Goal: Task Accomplishment & Management: Manage account settings

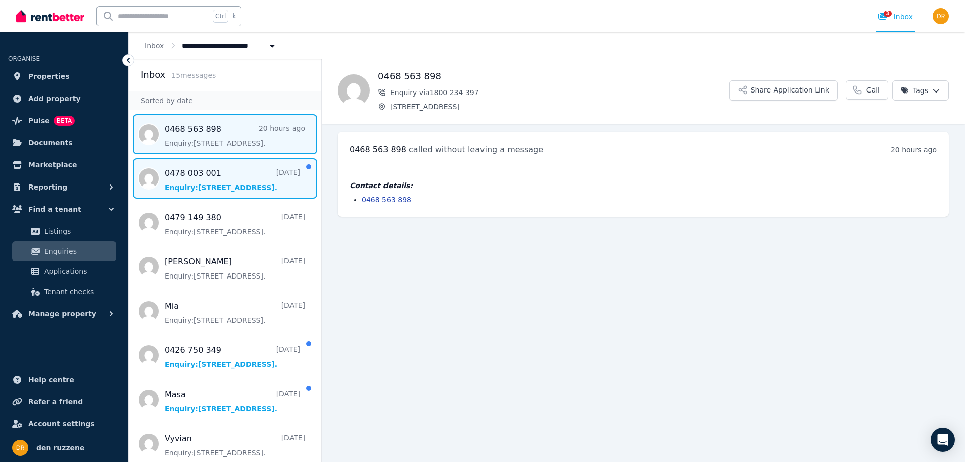
click at [228, 179] on span "Message list" at bounding box center [225, 178] width 192 height 40
click at [236, 139] on span "Message list" at bounding box center [225, 134] width 192 height 40
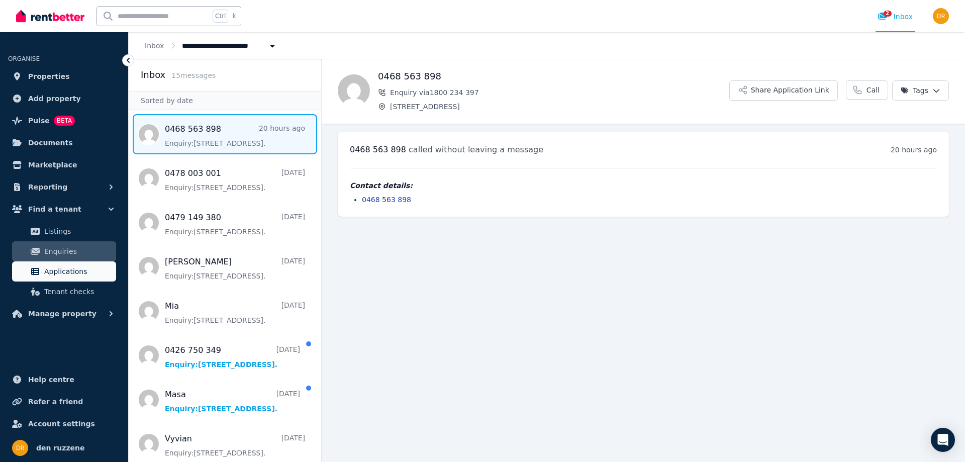
click at [68, 271] on span "Applications" at bounding box center [78, 271] width 68 height 12
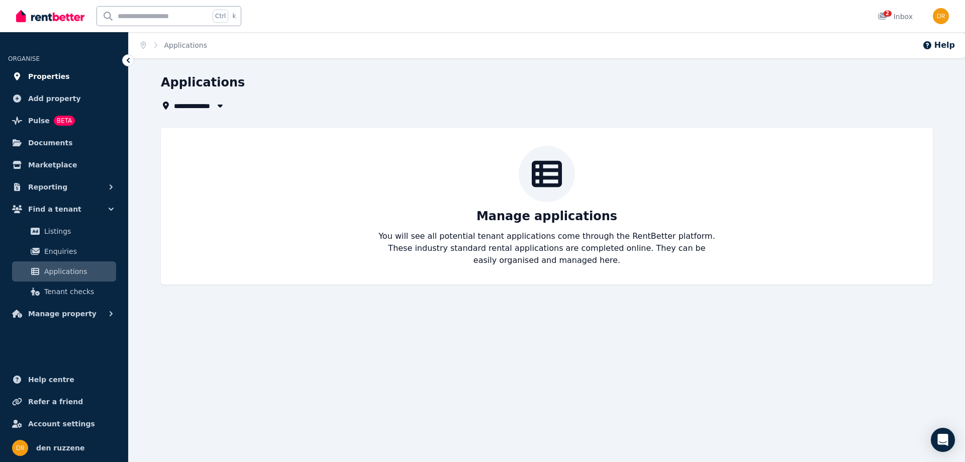
click at [52, 77] on span "Properties" at bounding box center [49, 76] width 42 height 12
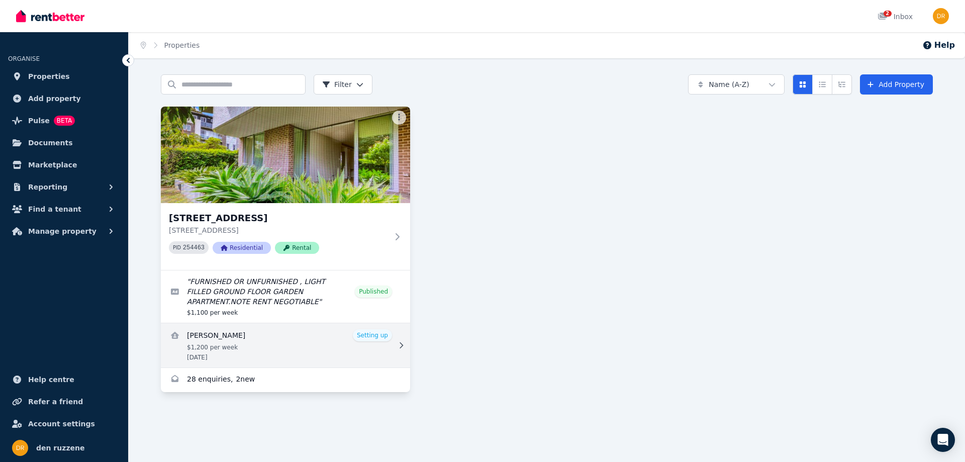
click at [221, 339] on link "View details for Juanying Lyu" at bounding box center [285, 345] width 249 height 44
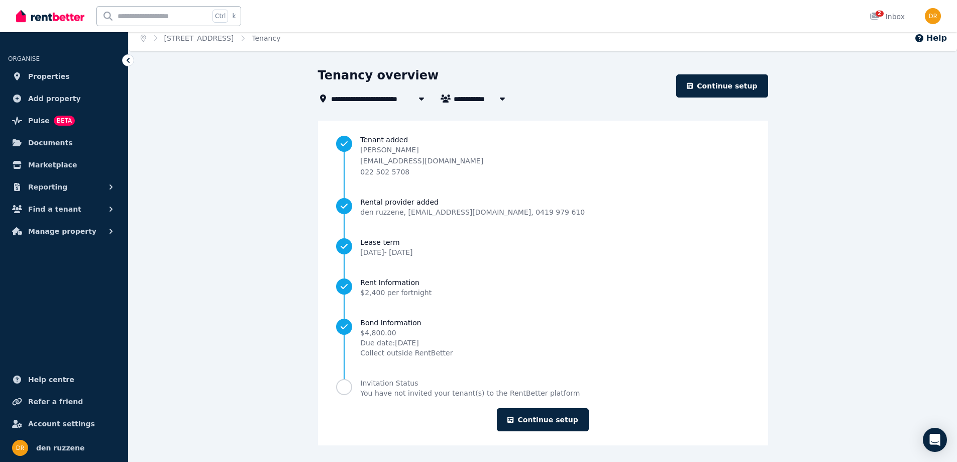
scroll to position [9, 0]
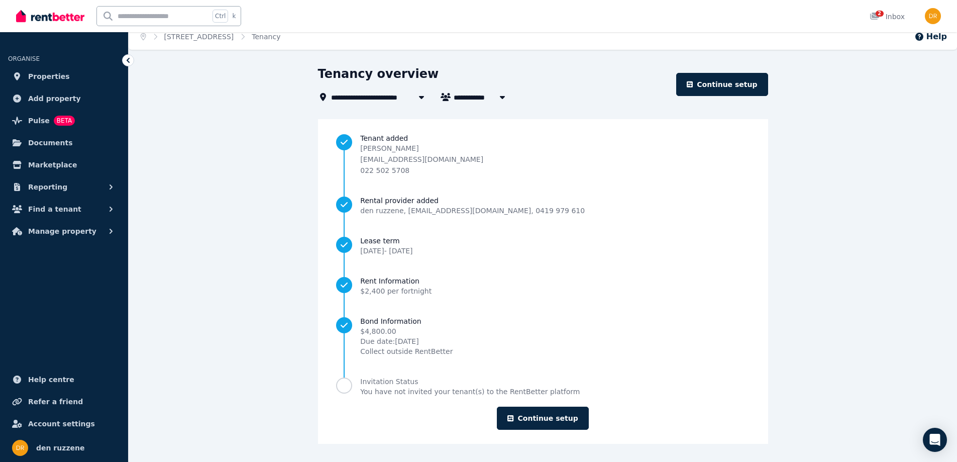
click at [501, 98] on icon "button" at bounding box center [502, 97] width 5 height 3
type input "**********"
click at [501, 98] on icon "button" at bounding box center [502, 97] width 5 height 3
drag, startPoint x: 501, startPoint y: 98, endPoint x: 773, endPoint y: 245, distance: 309.9
click at [773, 245] on div "**********" at bounding box center [543, 264] width 829 height 396
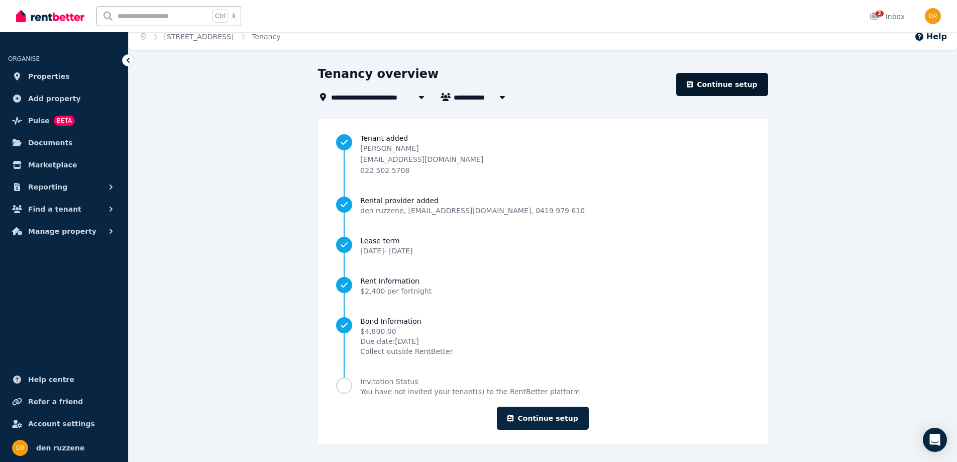
click at [734, 85] on link "Continue setup" at bounding box center [721, 84] width 91 height 23
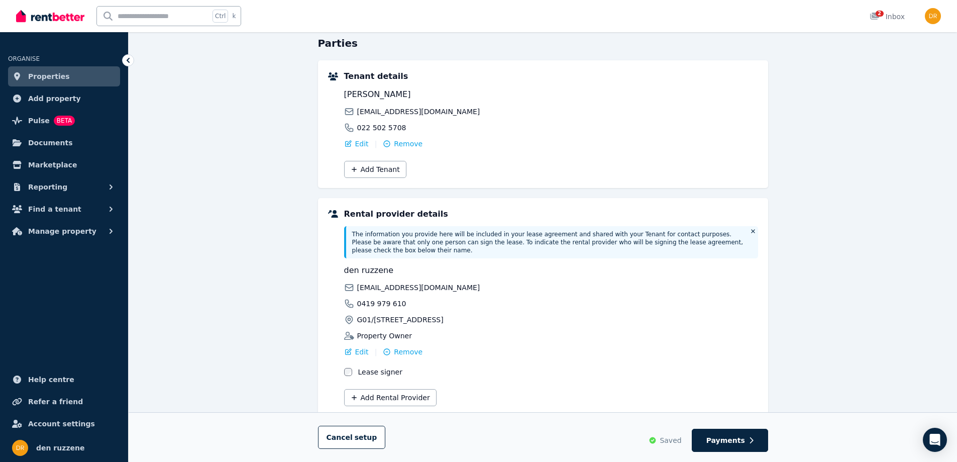
scroll to position [121, 0]
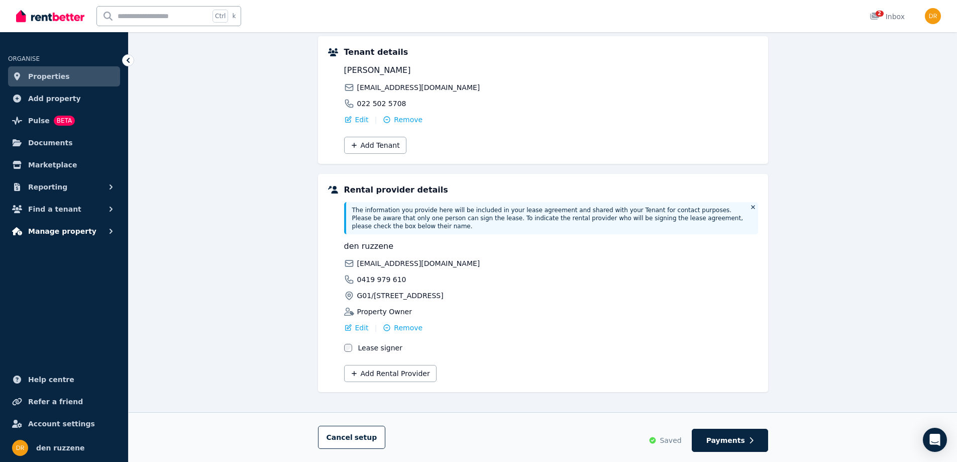
click at [63, 229] on span "Manage property" at bounding box center [62, 231] width 68 height 12
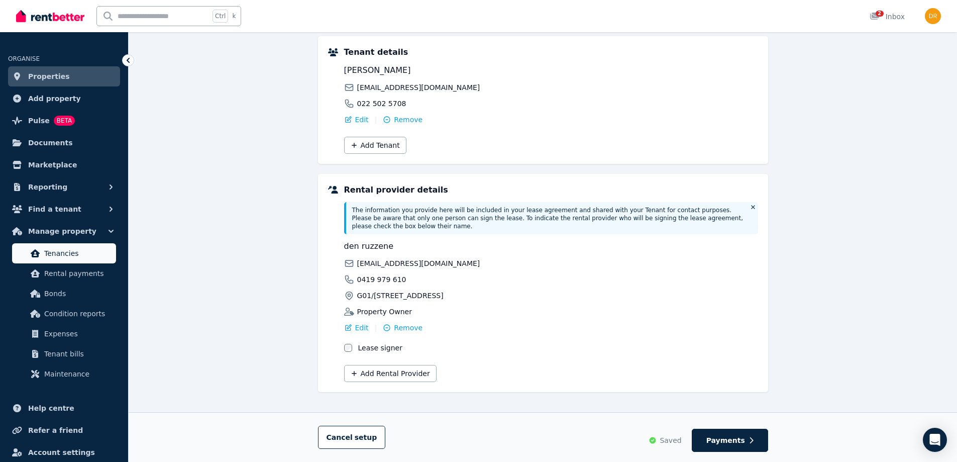
click at [67, 253] on span "Tenancies" at bounding box center [78, 253] width 68 height 12
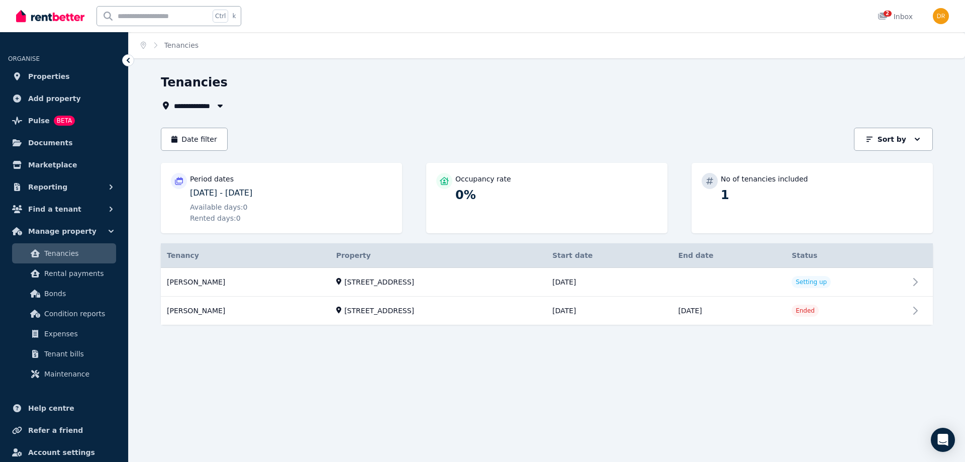
drag, startPoint x: 812, startPoint y: 283, endPoint x: 774, endPoint y: 127, distance: 160.8
click at [774, 127] on div "**********" at bounding box center [547, 208] width 772 height 268
click at [55, 76] on span "Properties" at bounding box center [49, 76] width 42 height 12
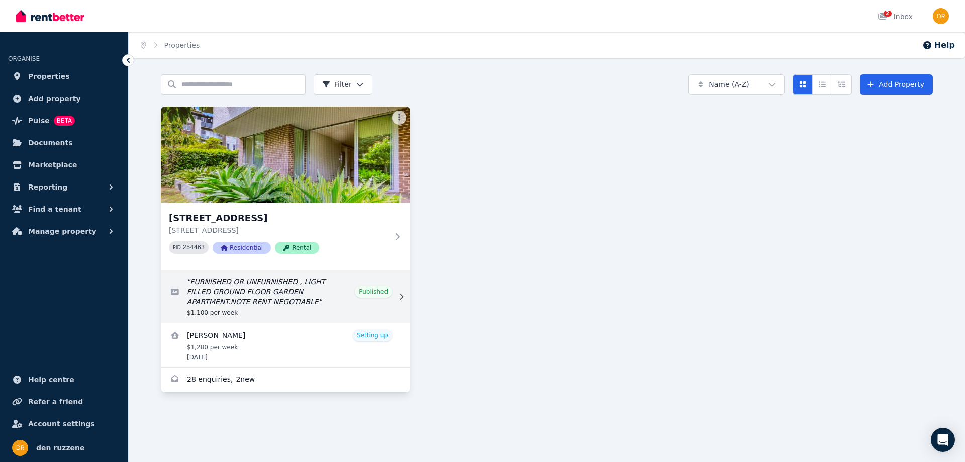
click at [374, 291] on link "Edit listing: FURNISHED OR UNFURNISHED , LIGHT FILLED GROUND FLOOR GARDEN APART…" at bounding box center [285, 296] width 249 height 52
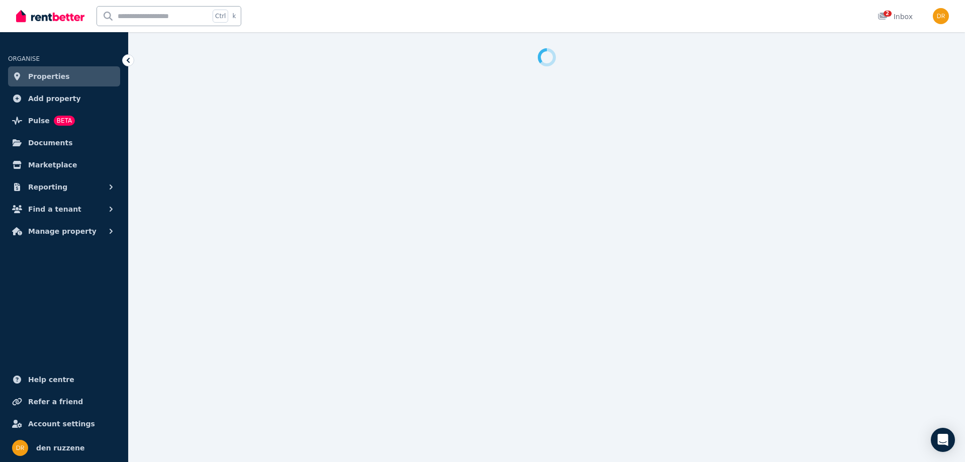
select select "**********"
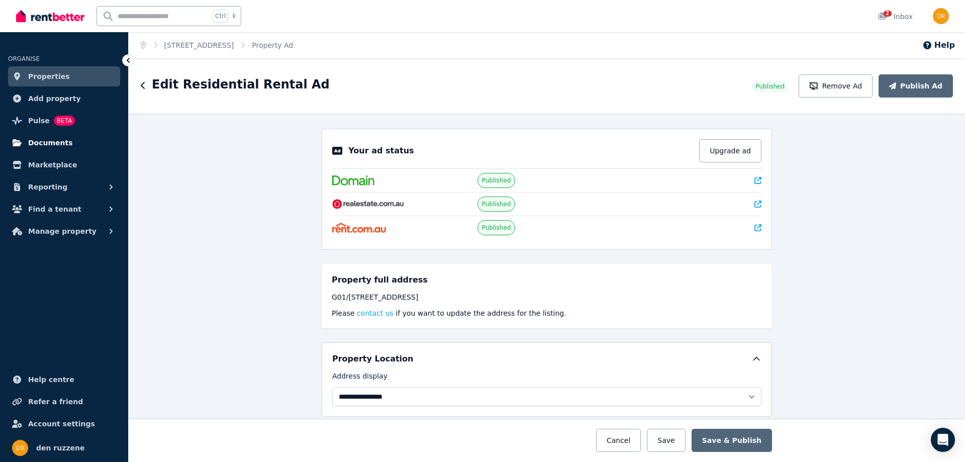
click at [43, 141] on span "Documents" at bounding box center [50, 143] width 45 height 12
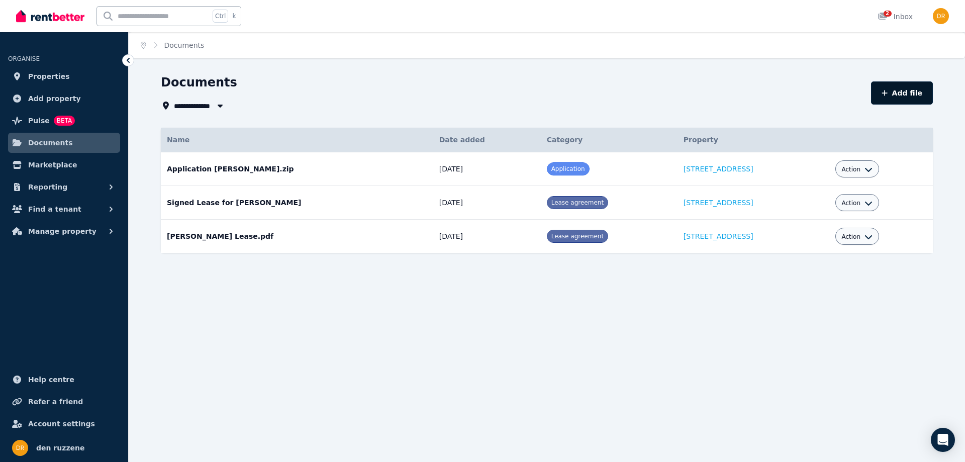
click at [888, 90] on icon "button" at bounding box center [885, 92] width 6 height 7
select select "*****"
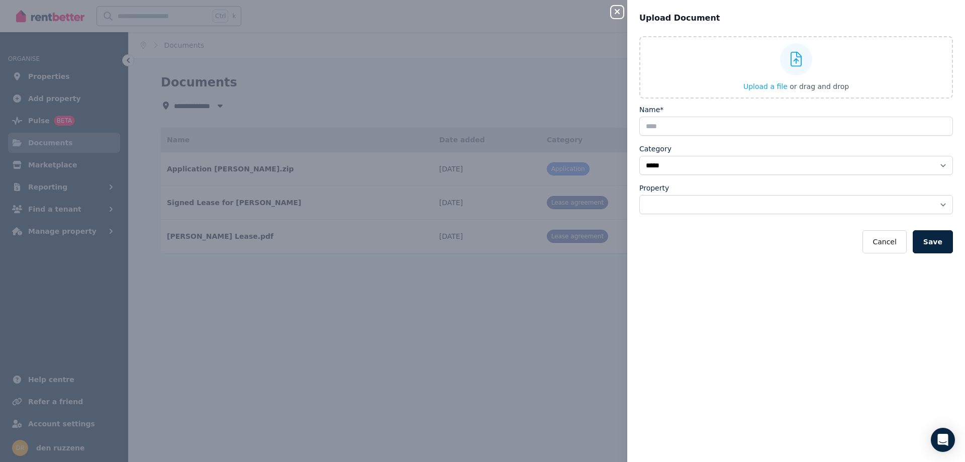
click at [730, 281] on div "**********" at bounding box center [796, 243] width 338 height 414
click at [891, 241] on button "Cancel" at bounding box center [884, 241] width 44 height 23
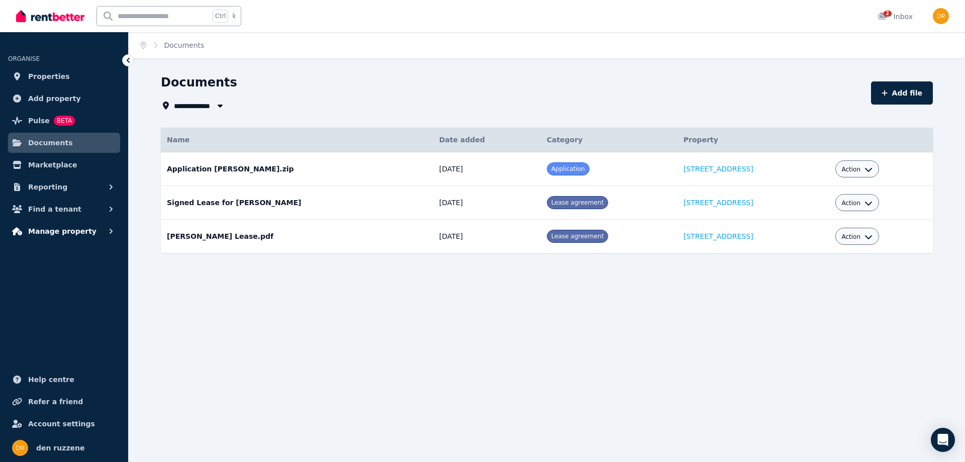
click at [57, 231] on span "Manage property" at bounding box center [62, 231] width 68 height 12
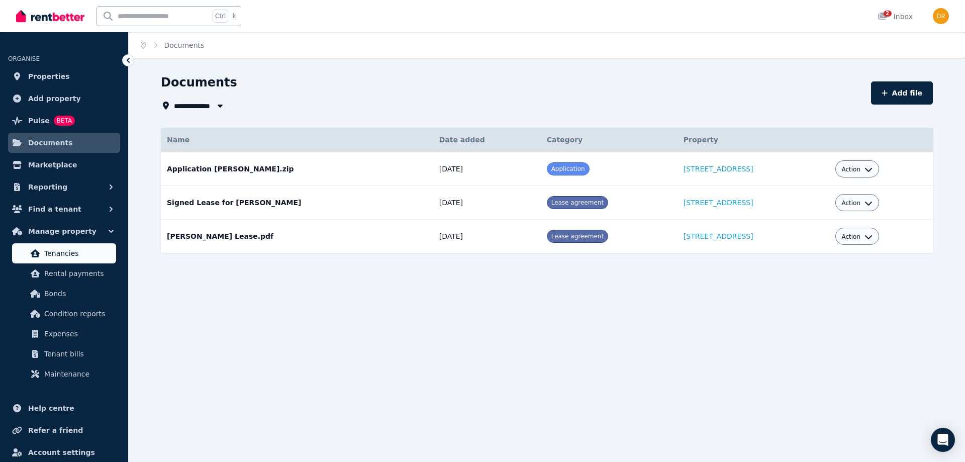
click at [59, 248] on span "Tenancies" at bounding box center [78, 253] width 68 height 12
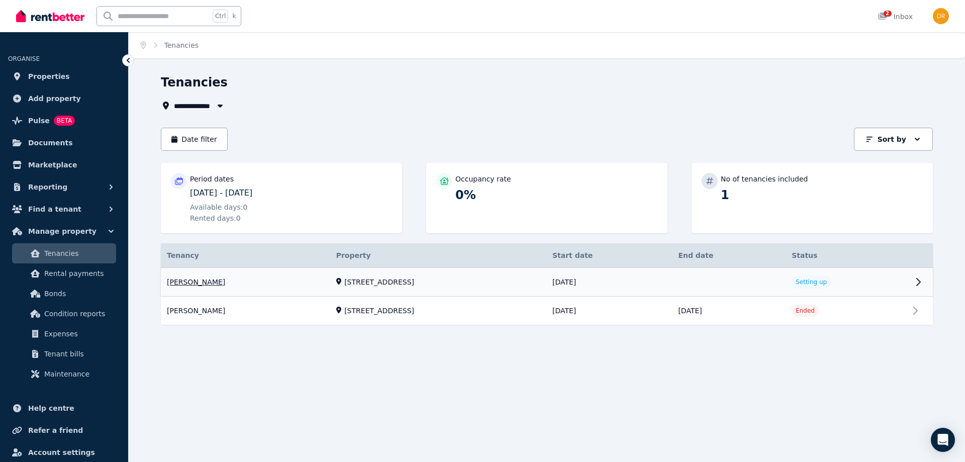
drag, startPoint x: 187, startPoint y: 281, endPoint x: 177, endPoint y: 280, distance: 10.6
drag, startPoint x: 177, startPoint y: 280, endPoint x: 375, endPoint y: 282, distance: 198.5
drag, startPoint x: 375, startPoint y: 282, endPoint x: 879, endPoint y: 278, distance: 503.6
click at [939, 441] on icon "Open Intercom Messenger" at bounding box center [943, 439] width 12 height 13
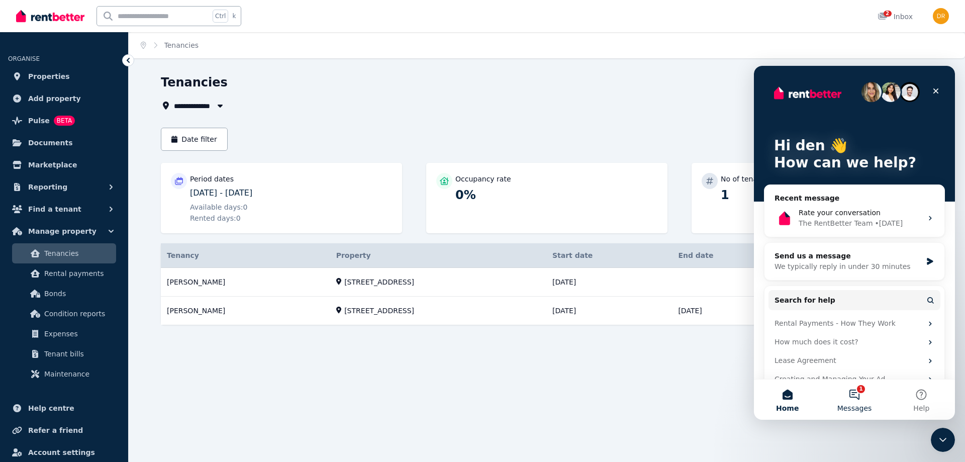
click at [856, 395] on button "1 Messages" at bounding box center [854, 399] width 67 height 40
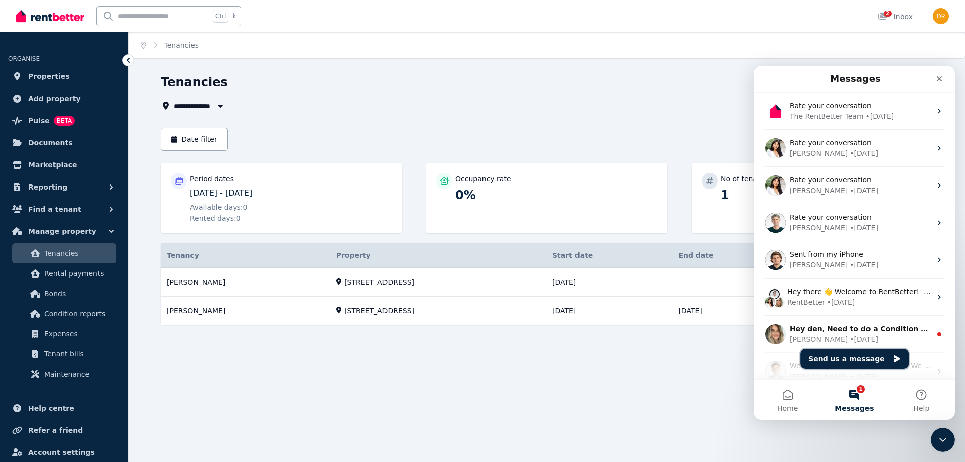
click at [846, 361] on button "Send us a message" at bounding box center [854, 359] width 109 height 20
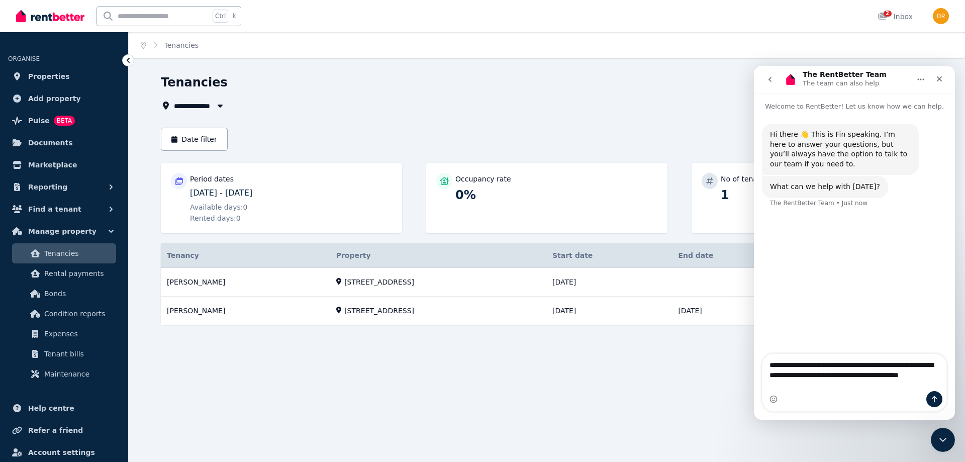
type textarea "**********"
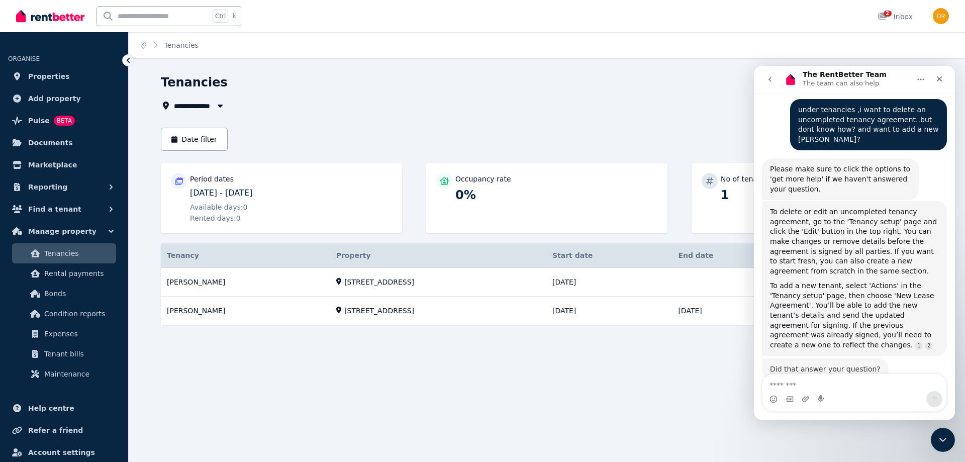
scroll to position [114, 0]
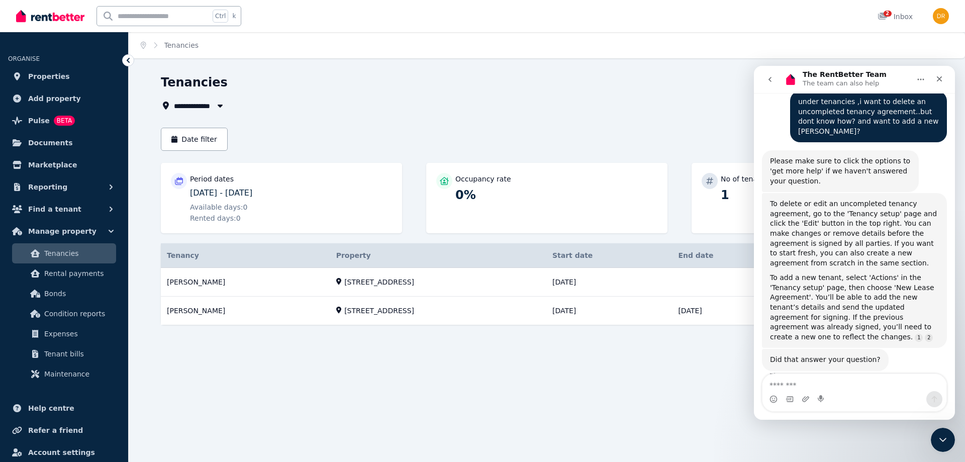
click at [155, 17] on input "text" at bounding box center [153, 16] width 113 height 19
click at [75, 252] on span "Tenancies" at bounding box center [78, 253] width 68 height 12
click at [217, 106] on icon "button" at bounding box center [220, 106] width 10 height 8
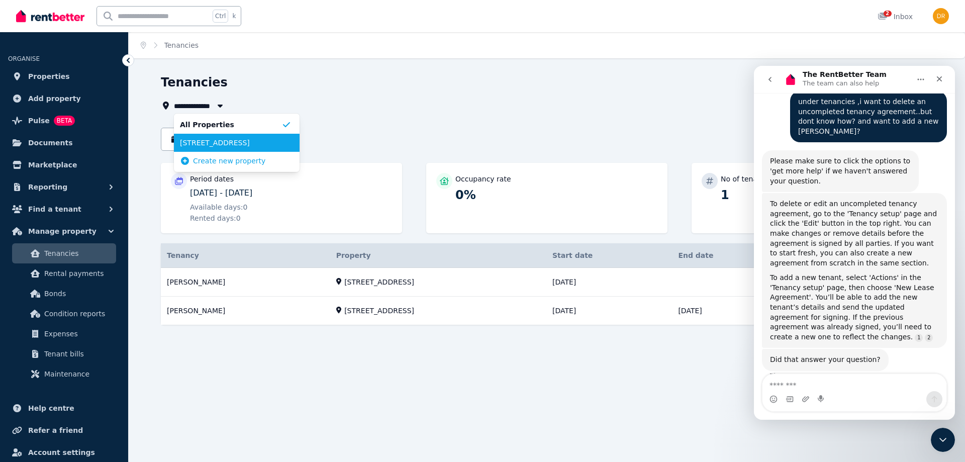
click at [215, 138] on span "16 Winnie Street, Cremorne" at bounding box center [231, 143] width 102 height 10
type input "**********"
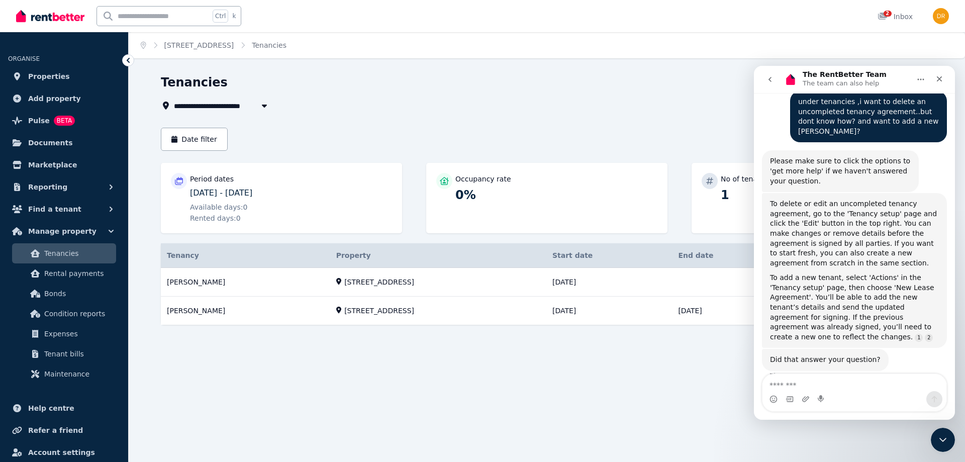
click at [791, 361] on div "Did that answer your question? The RentBetter Team • Just now" at bounding box center [854, 371] width 185 height 44
click at [801, 392] on div "Intercom messenger" at bounding box center [854, 399] width 184 height 16
click at [790, 382] on textarea "Message…" at bounding box center [854, 382] width 184 height 17
type textarea "**"
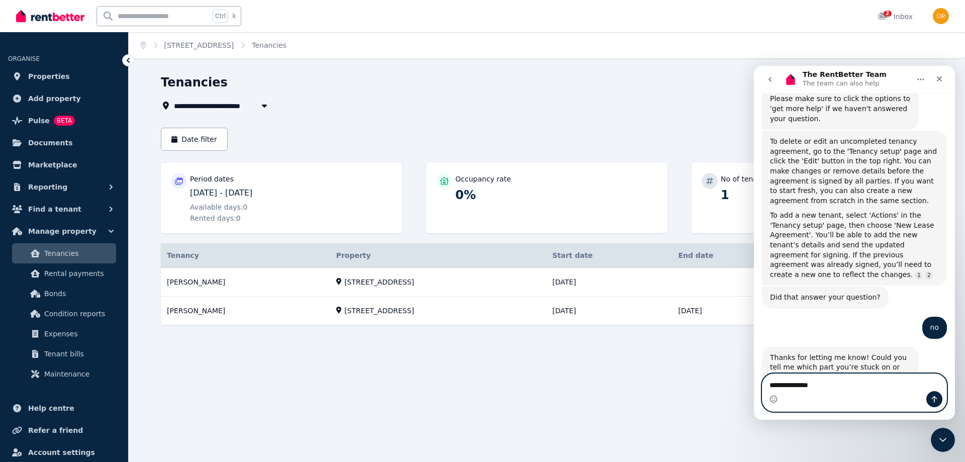
scroll to position [193, 0]
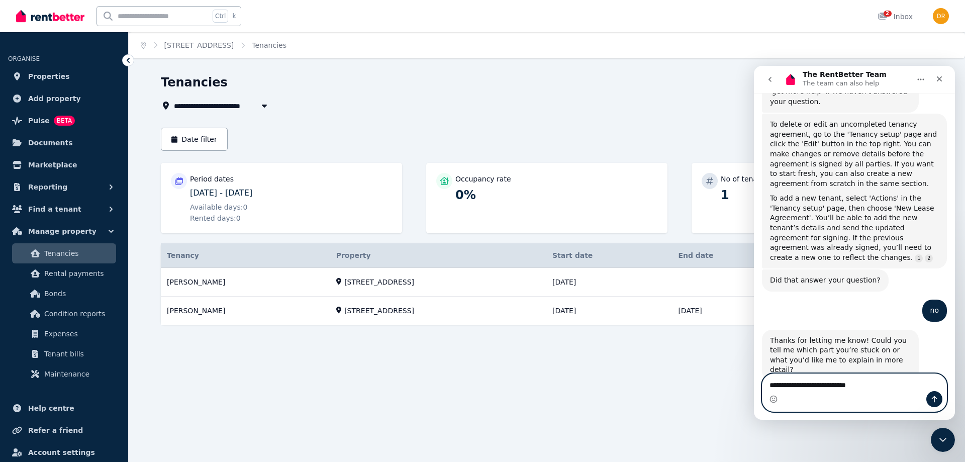
type textarea "**********"
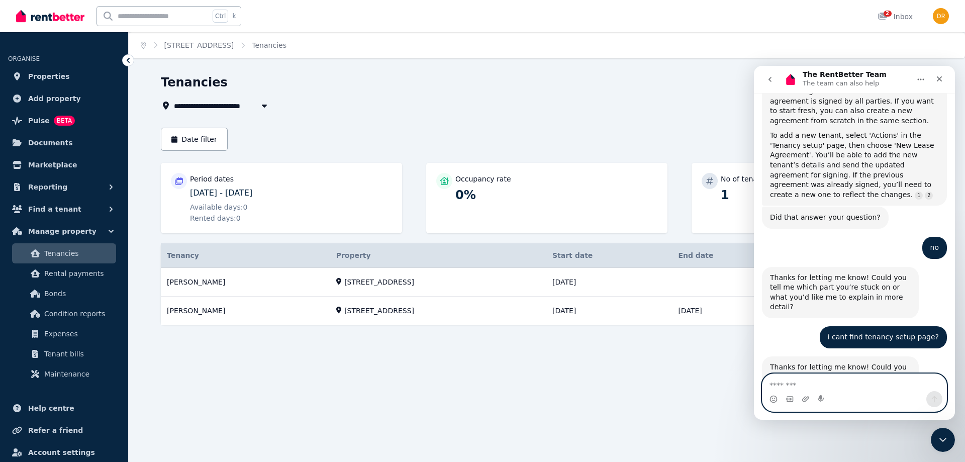
scroll to position [282, 0]
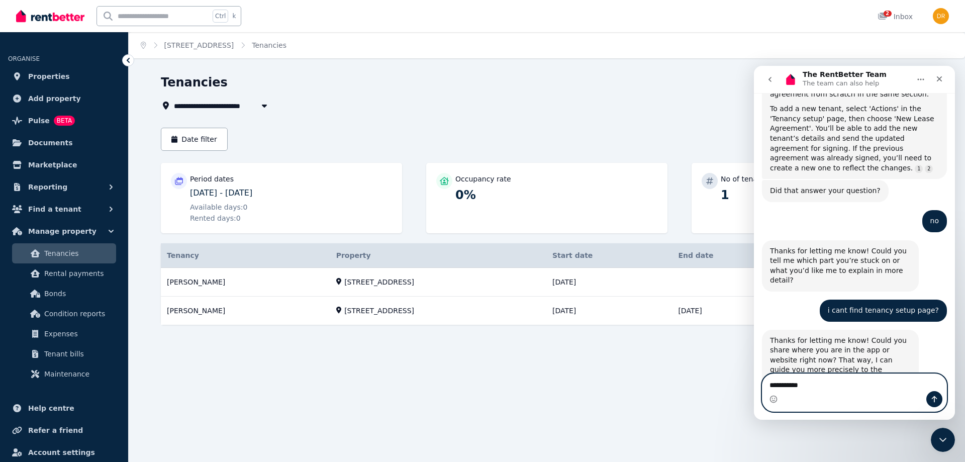
type textarea "**********"
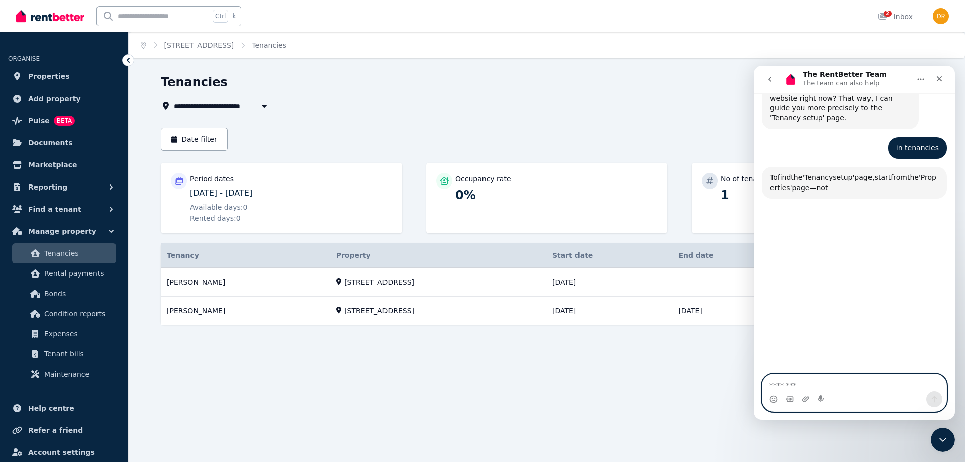
scroll to position [553, 0]
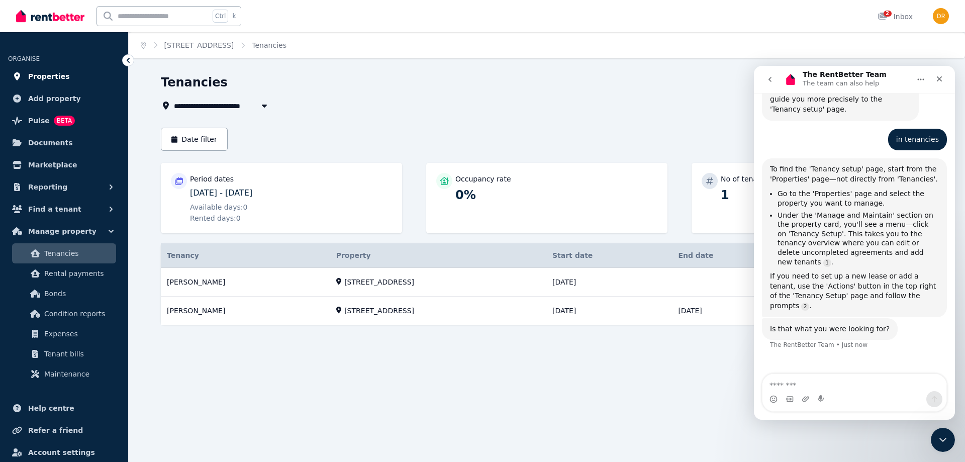
click at [52, 76] on span "Properties" at bounding box center [49, 76] width 42 height 12
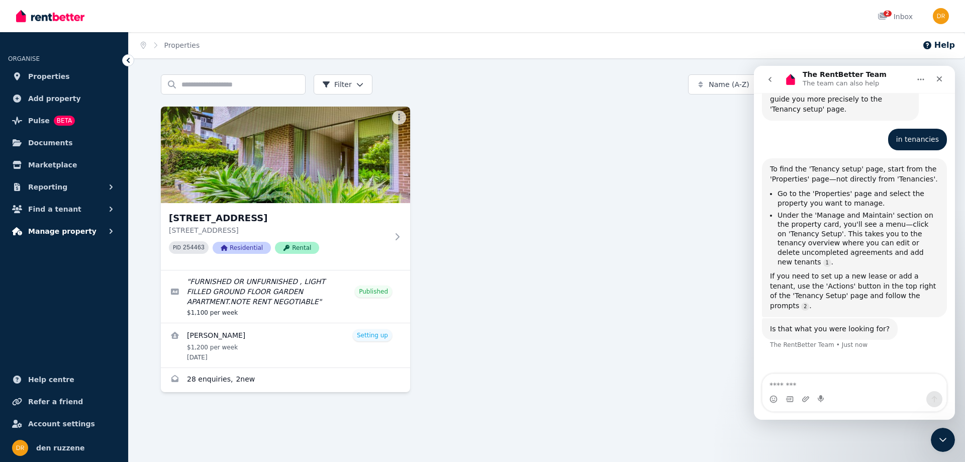
click at [67, 230] on span "Manage property" at bounding box center [62, 231] width 68 height 12
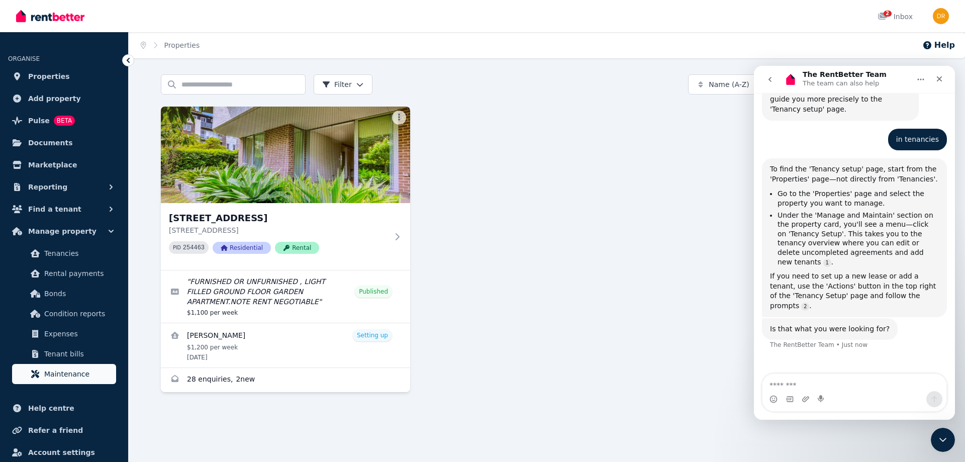
click at [65, 371] on span "Maintenance" at bounding box center [78, 374] width 68 height 12
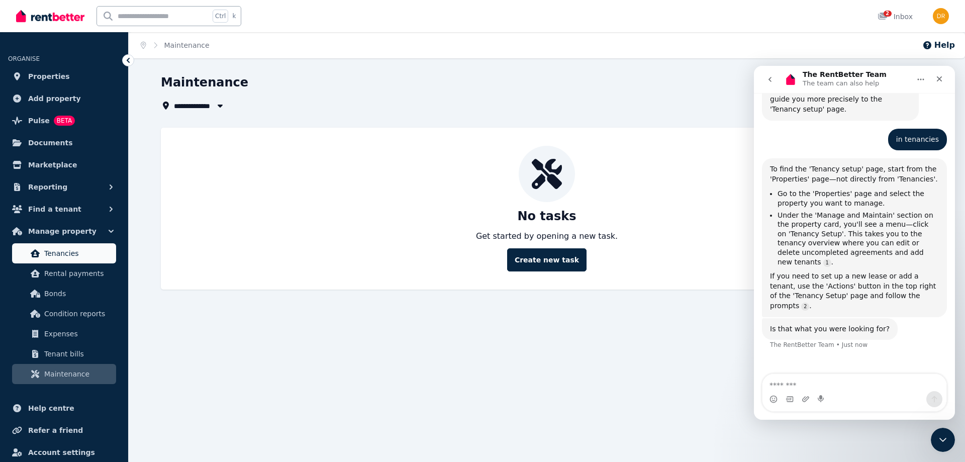
click at [71, 256] on span "Tenancies" at bounding box center [78, 253] width 68 height 12
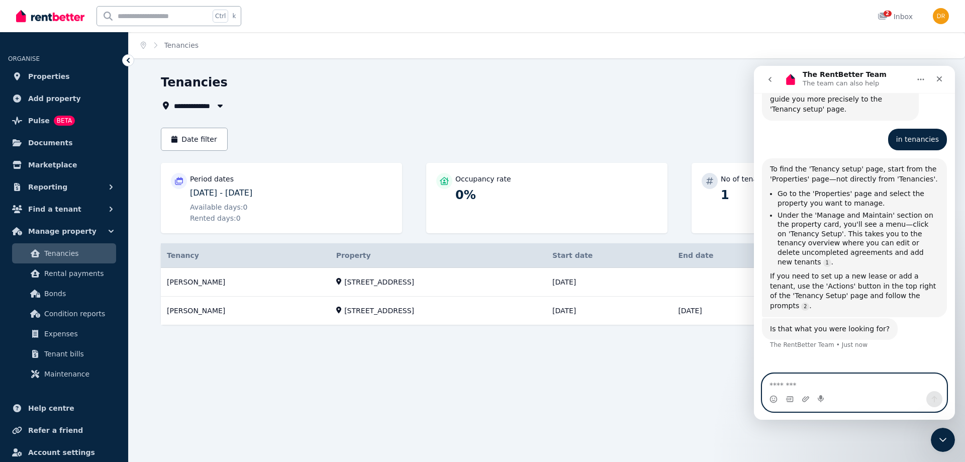
click at [816, 385] on textarea "Message…" at bounding box center [854, 382] width 184 height 17
type textarea "**********"
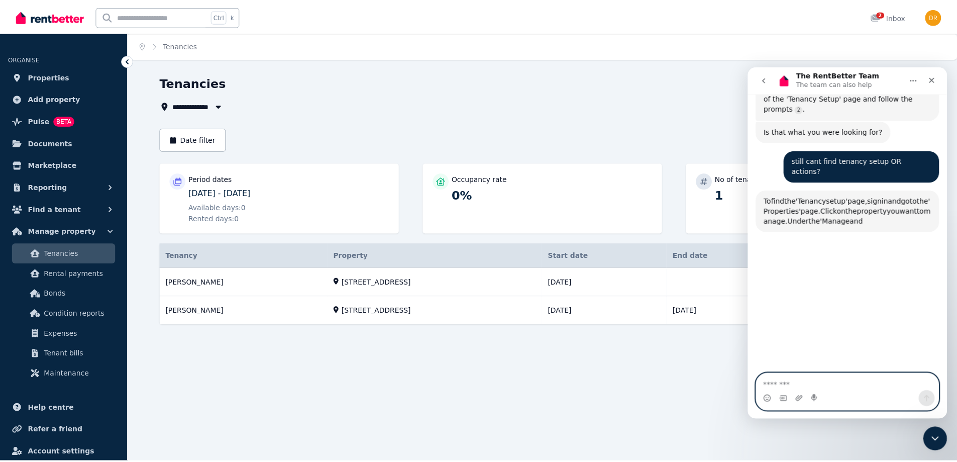
scroll to position [762, 0]
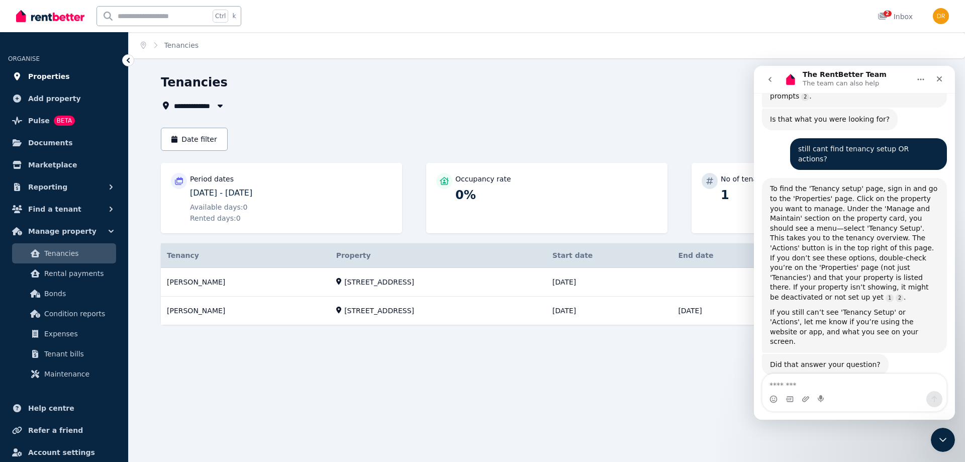
click at [43, 75] on span "Properties" at bounding box center [49, 76] width 42 height 12
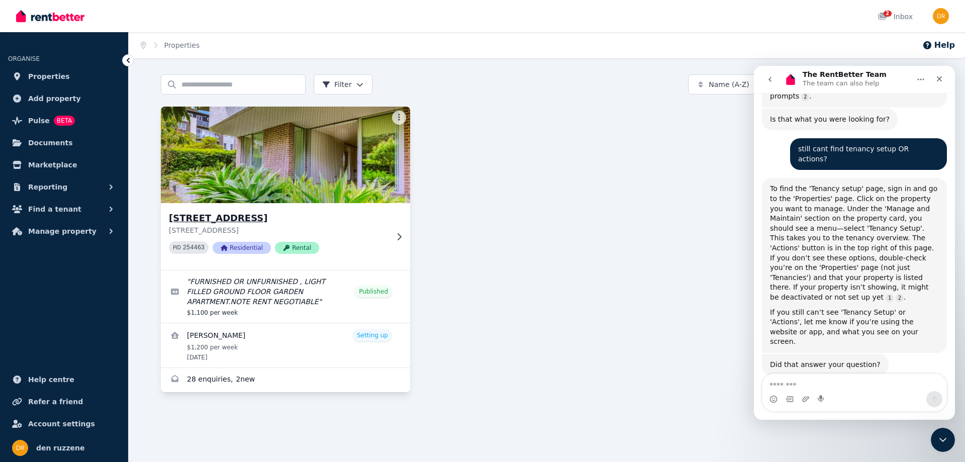
click at [399, 237] on icon at bounding box center [399, 237] width 10 height 8
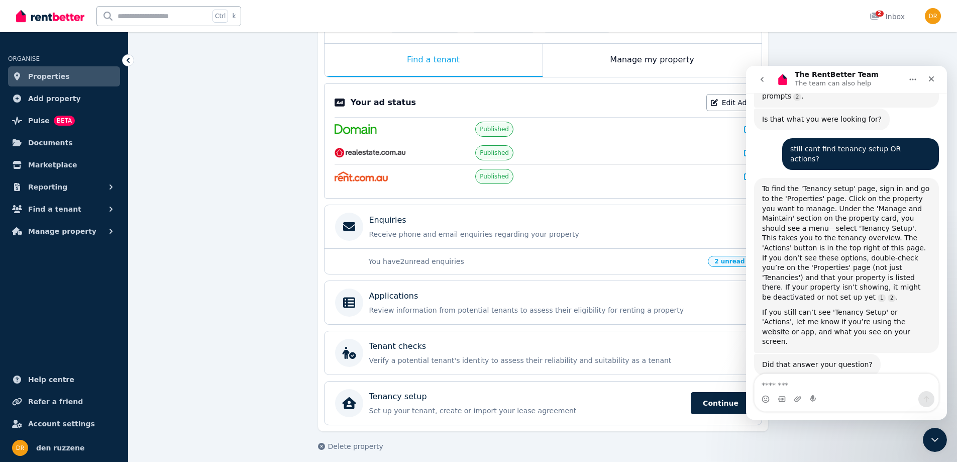
scroll to position [161, 0]
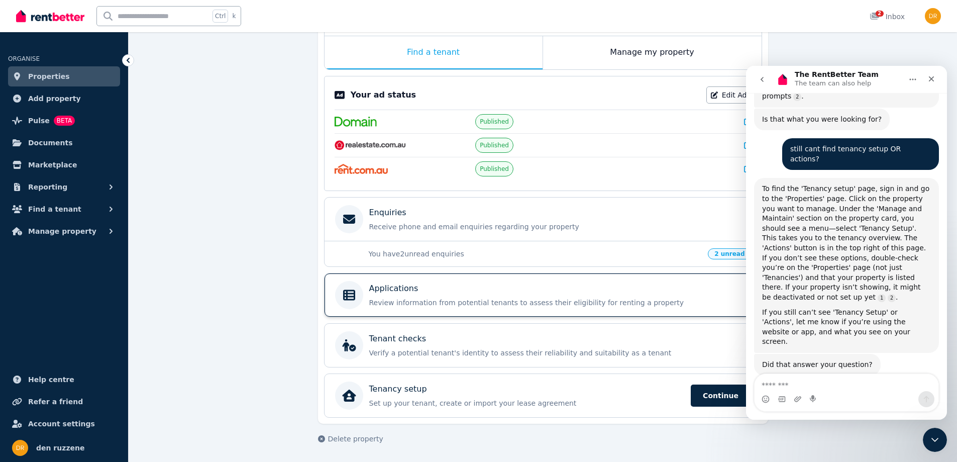
click at [468, 298] on p "Review information from potential tenants to assess their eligibility for renti…" at bounding box center [551, 303] width 364 height 10
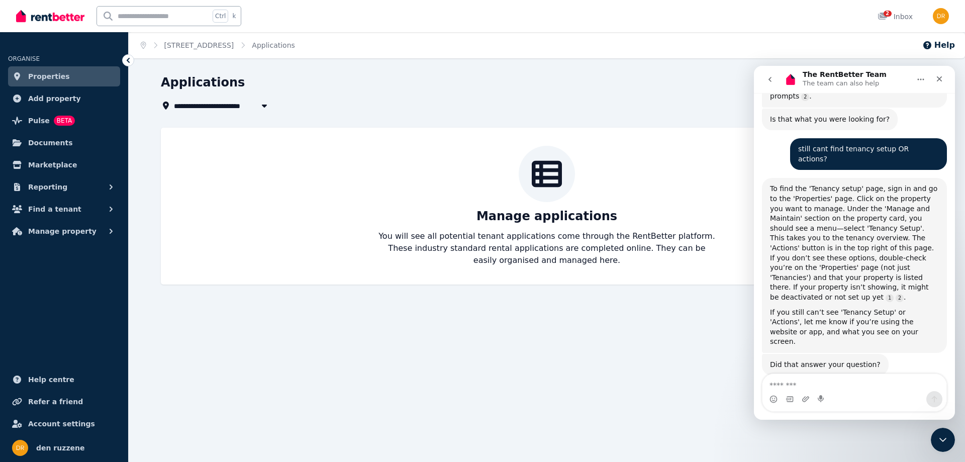
click at [54, 78] on span "Properties" at bounding box center [49, 76] width 42 height 12
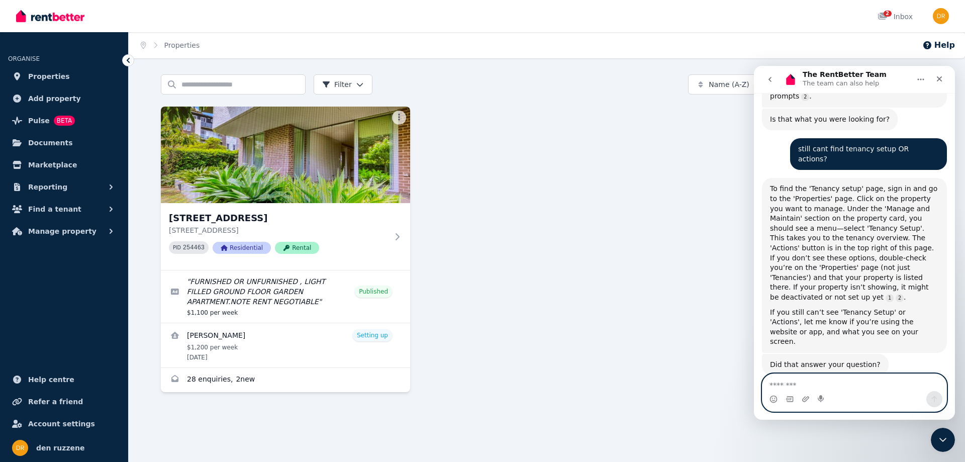
click at [836, 388] on textarea "Message…" at bounding box center [854, 382] width 184 height 17
type textarea "**"
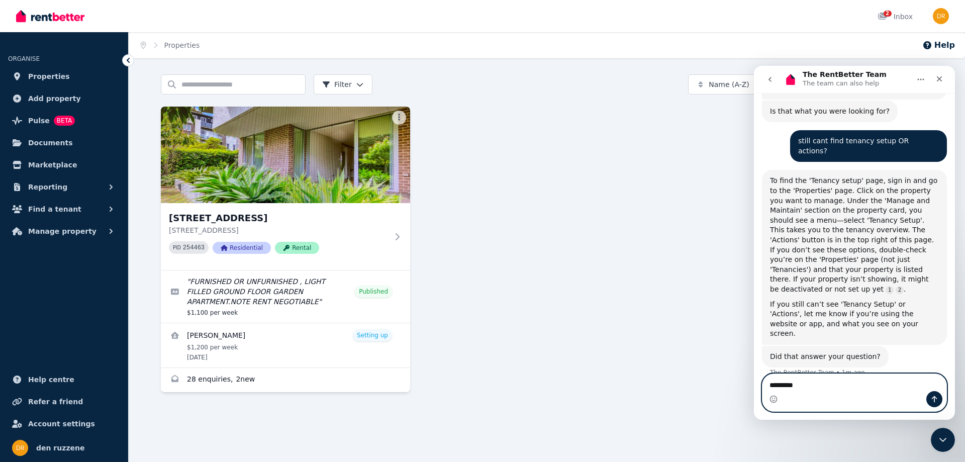
type textarea "**********"
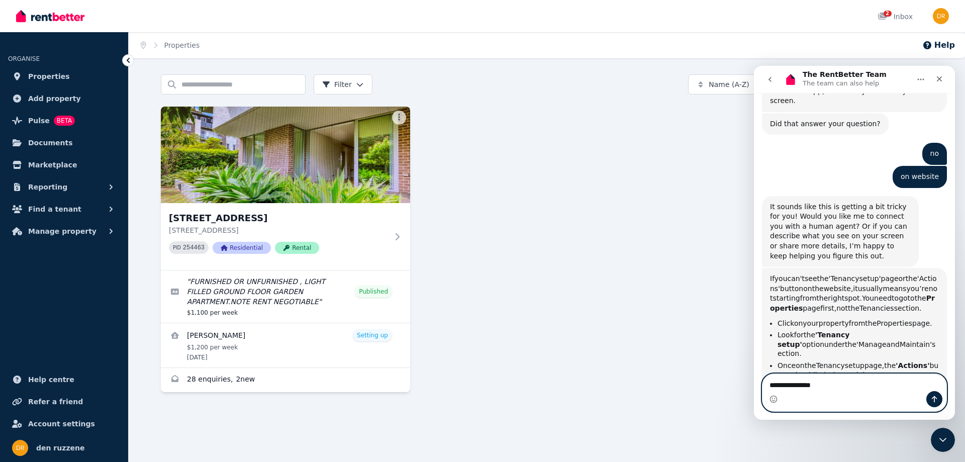
scroll to position [1013, 0]
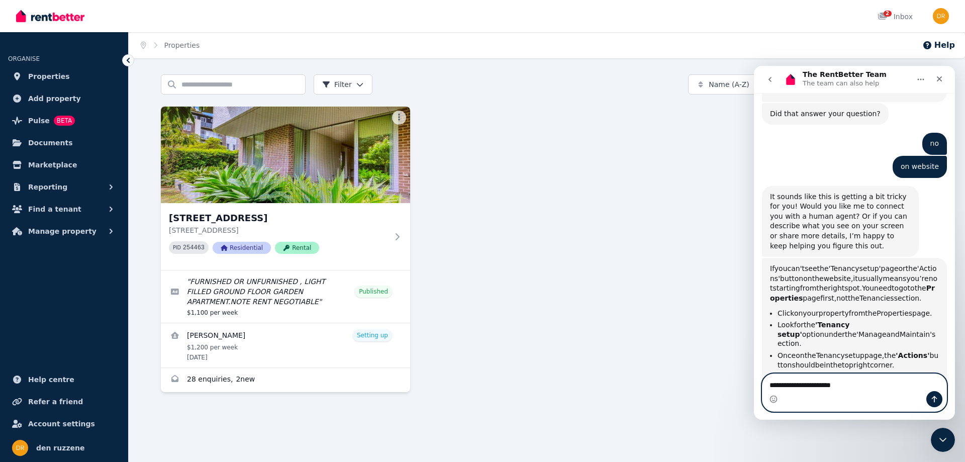
type textarea "**********"
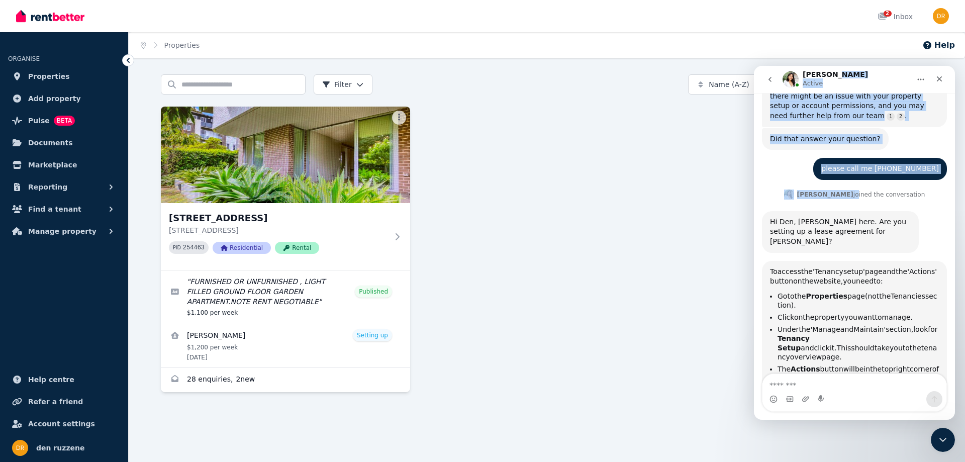
scroll to position [1337, 0]
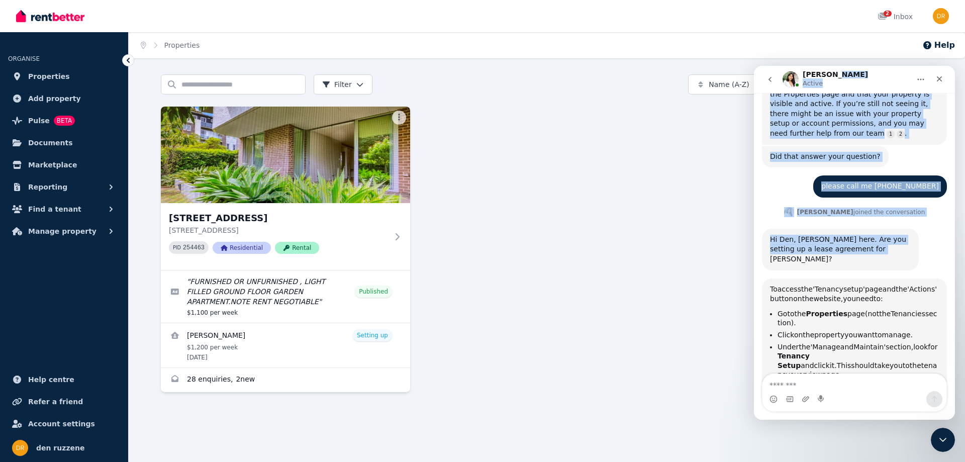
drag, startPoint x: 869, startPoint y: 79, endPoint x: 709, endPoint y: 157, distance: 178.0
click at [754, 157] on html "Rochelle Active Welcome to RentBetter! Let us know how we can help. Hi there 👋 …" at bounding box center [854, 243] width 201 height 354
click at [888, 77] on div "Rochelle Active" at bounding box center [847, 80] width 128 height 18
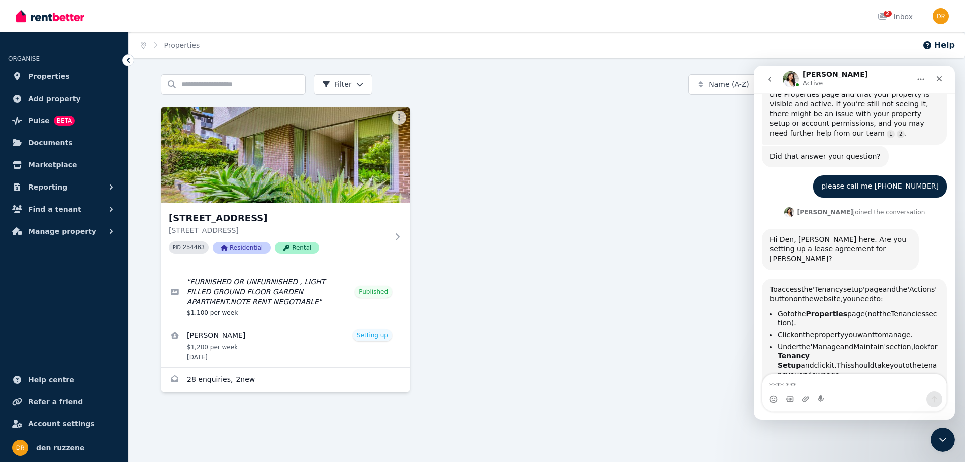
click at [355, 82] on html "Open main menu 2 Inbox Open user menu ORGANISE Properties Add property Pulse BE…" at bounding box center [482, 231] width 965 height 462
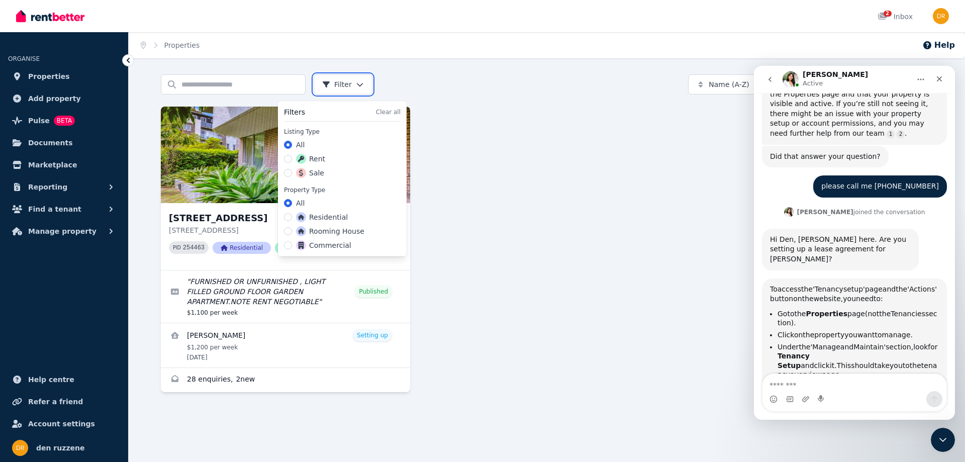
click at [355, 82] on html "Open main menu 2 Inbox Open user menu ORGANISE Properties Add property Pulse BE…" at bounding box center [482, 231] width 965 height 462
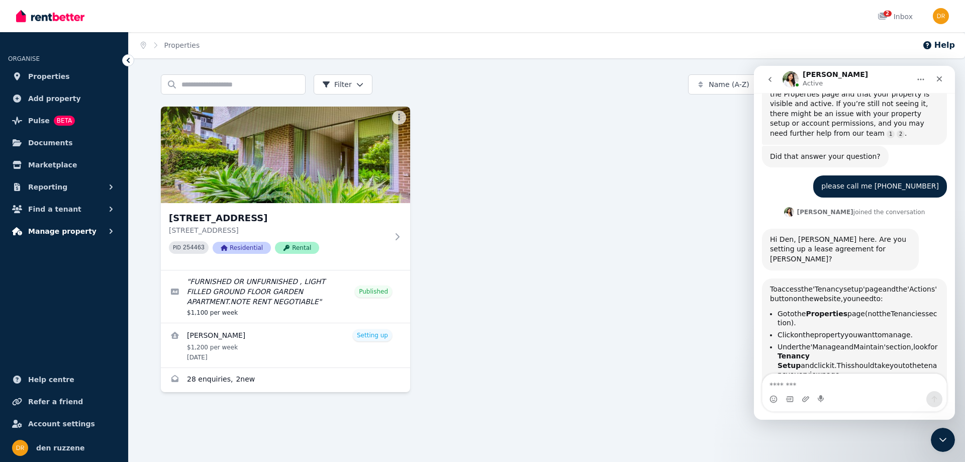
click at [86, 228] on button "Manage property" at bounding box center [64, 231] width 112 height 20
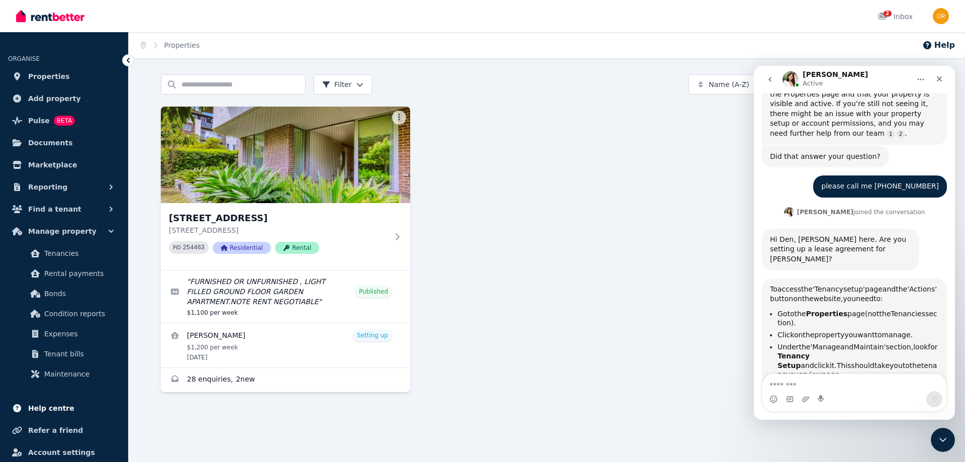
scroll to position [29, 0]
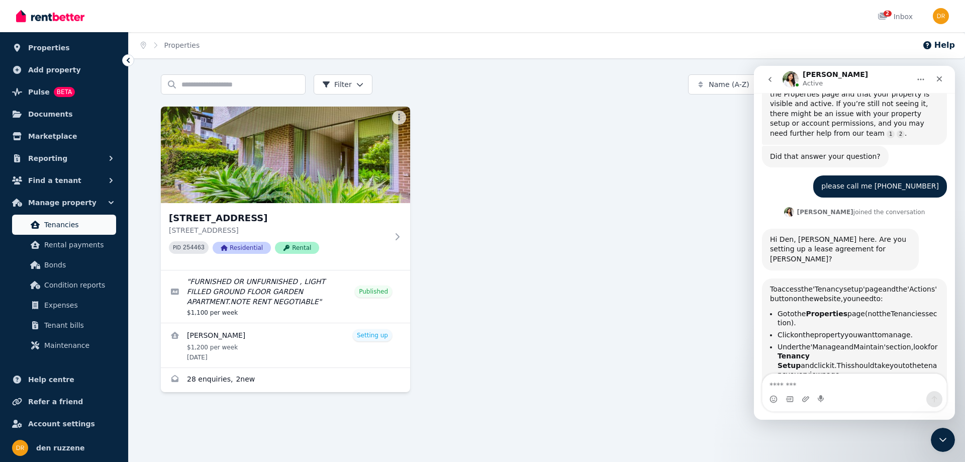
click at [78, 227] on span "Tenancies" at bounding box center [78, 225] width 68 height 12
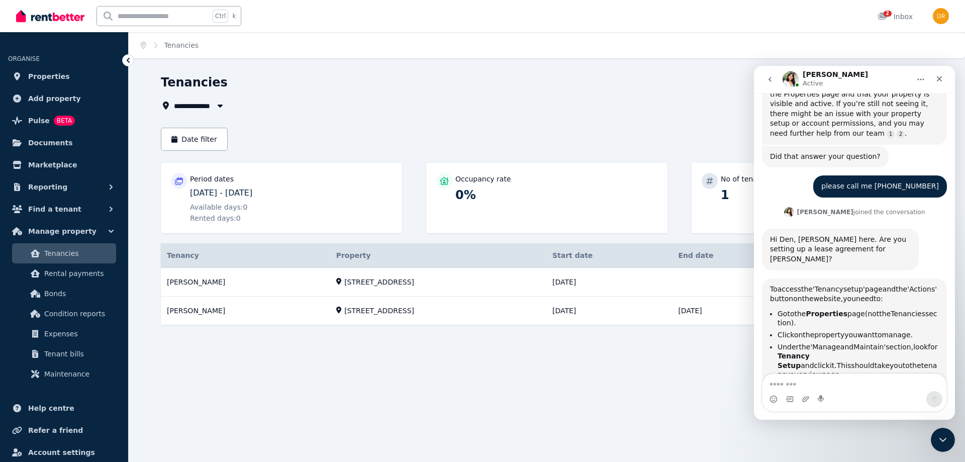
scroll to position [1394, 0]
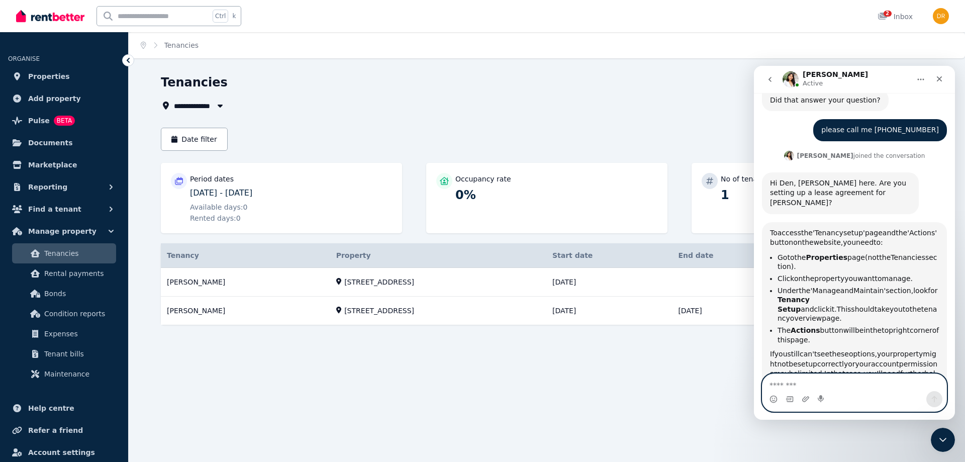
click at [811, 386] on textarea "Message…" at bounding box center [854, 382] width 184 height 17
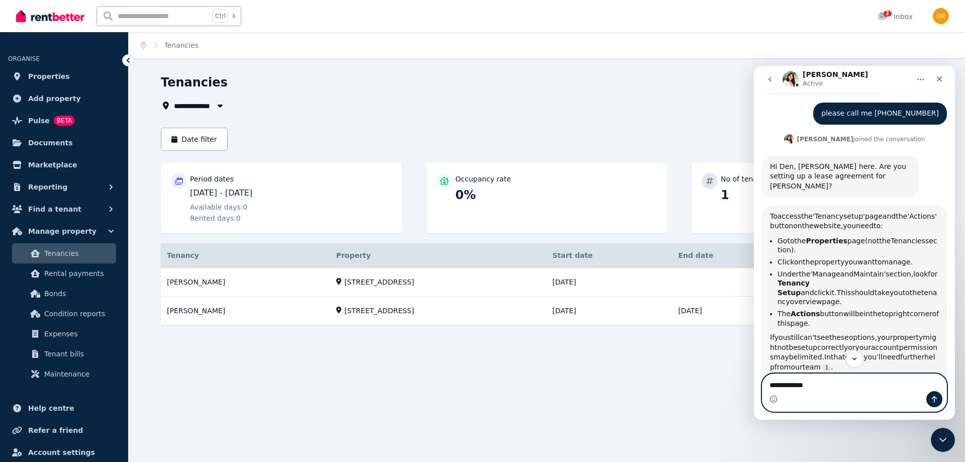
type textarea "**********"
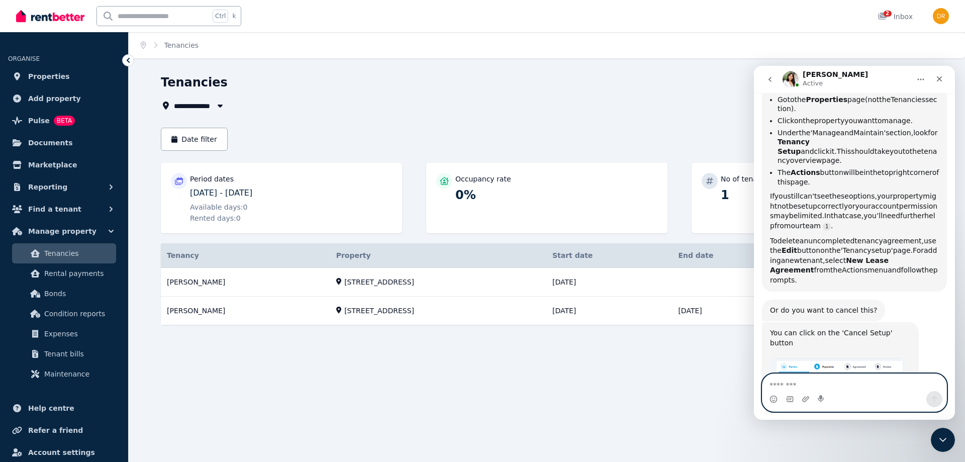
scroll to position [1554, 0]
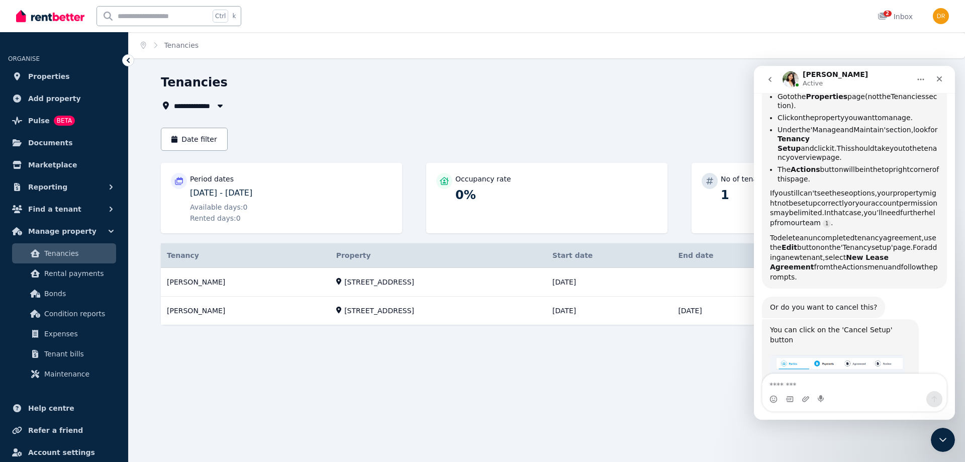
click at [830, 355] on img "Rochelle says…" at bounding box center [837, 403] width 135 height 97
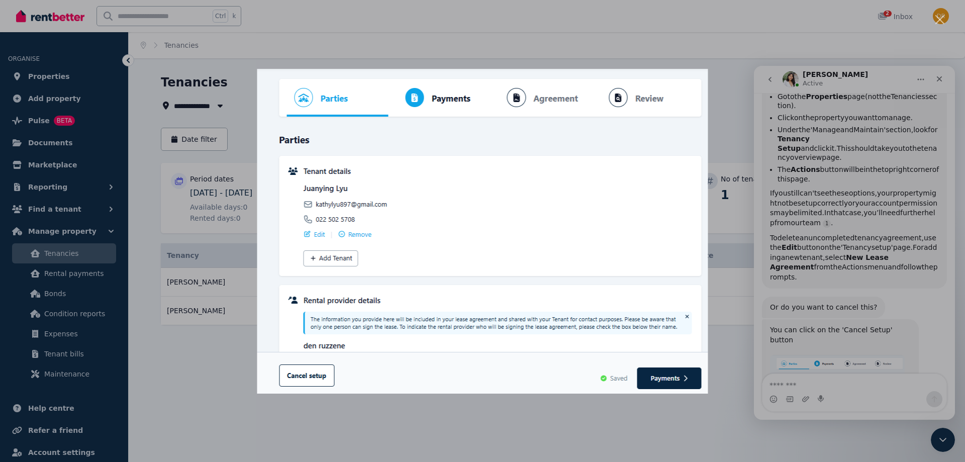
click at [660, 408] on div "Intercom messenger" at bounding box center [482, 231] width 965 height 462
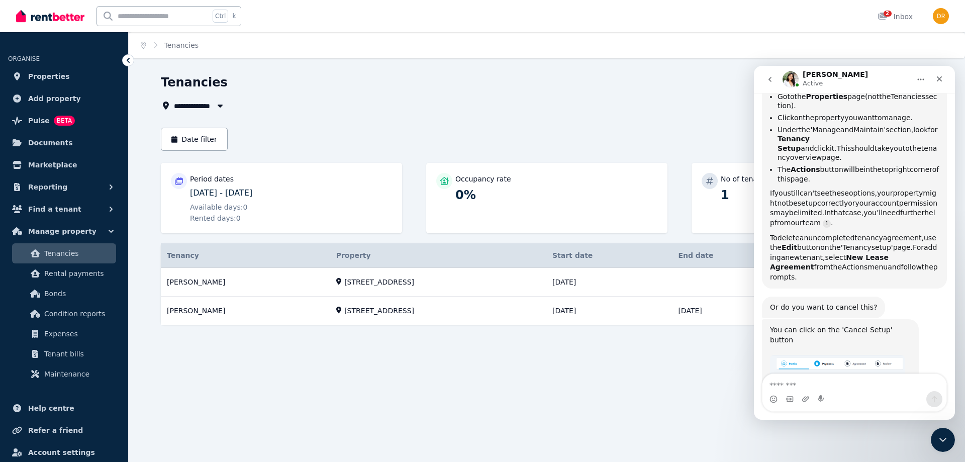
click at [883, 355] on img "Rochelle says…" at bounding box center [837, 403] width 135 height 97
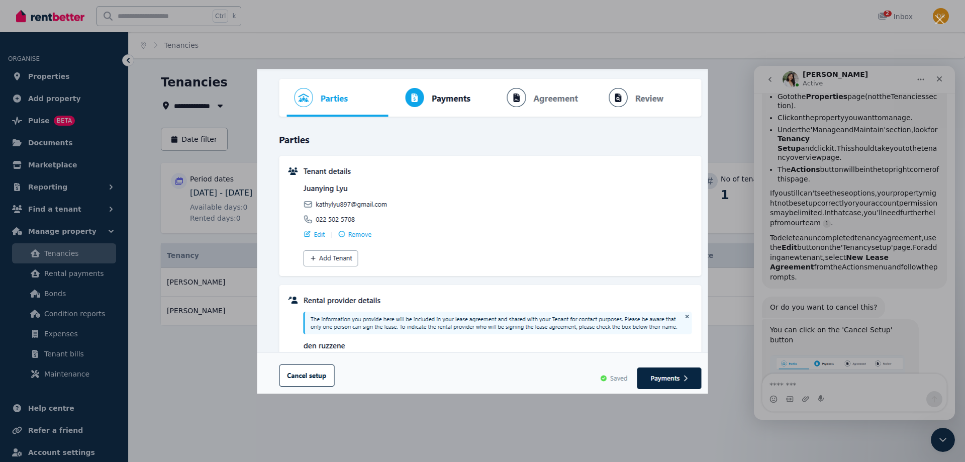
click at [305, 376] on img "Close" at bounding box center [482, 231] width 451 height 325
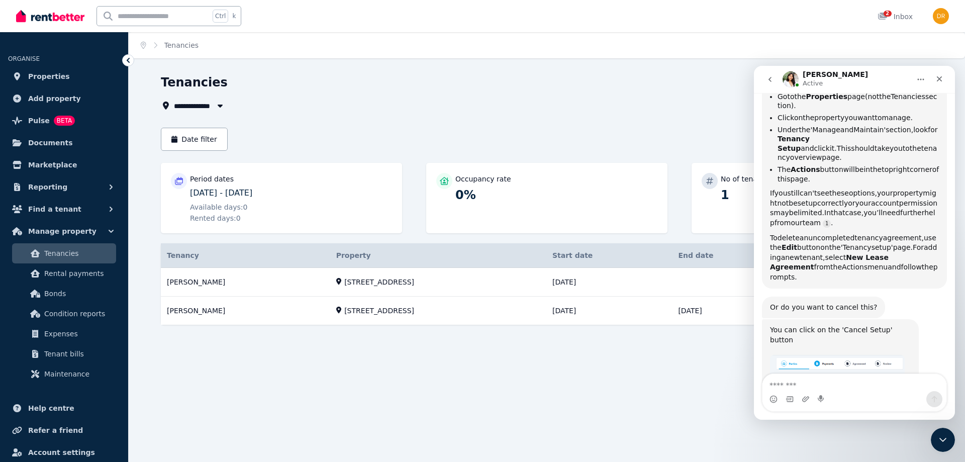
click at [918, 78] on icon "Home" at bounding box center [921, 79] width 8 height 8
click at [894, 76] on div "Rochelle Active" at bounding box center [847, 80] width 128 height 18
drag, startPoint x: 906, startPoint y: 79, endPoint x: 578, endPoint y: 92, distance: 327.9
click at [754, 92] on html "Rochelle Active Welcome to RentBetter! Let us know how we can help. Hi there 👋 …" at bounding box center [854, 243] width 201 height 354
click at [770, 78] on icon "go back" at bounding box center [769, 79] width 3 height 5
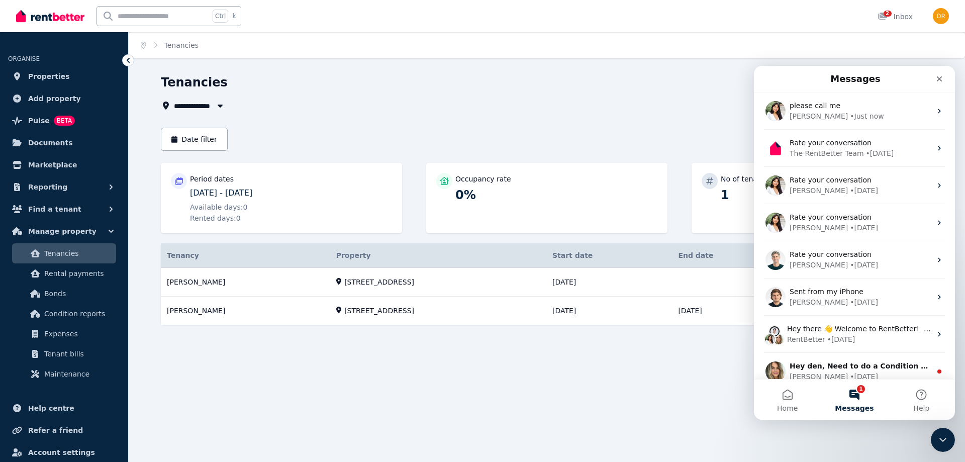
scroll to position [1357, 0]
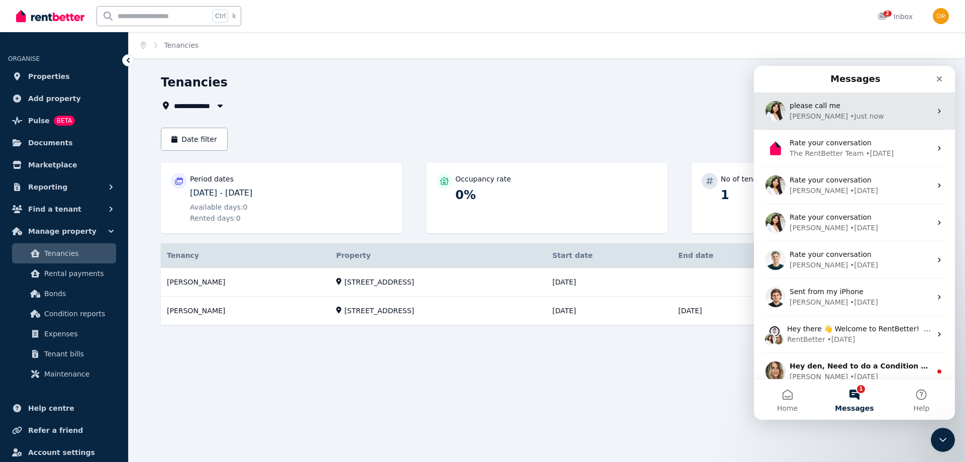
click at [850, 115] on div "• Just now" at bounding box center [867, 116] width 34 height 11
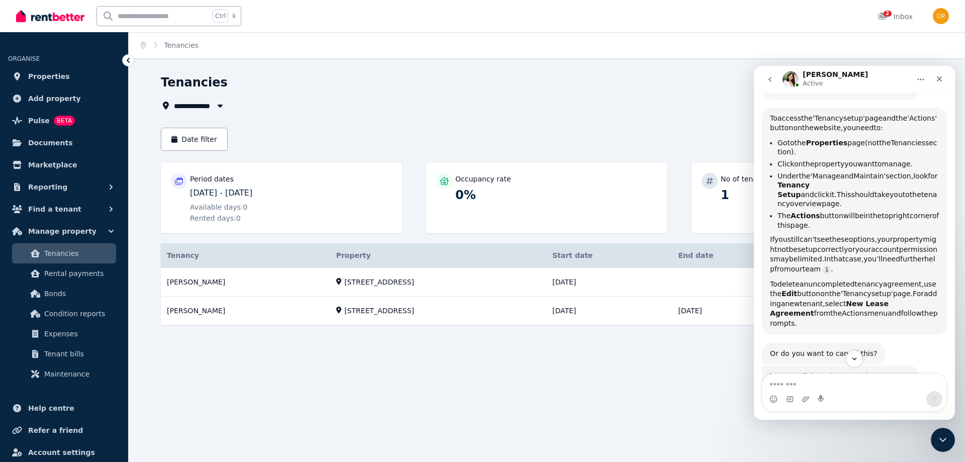
scroll to position [1493, 0]
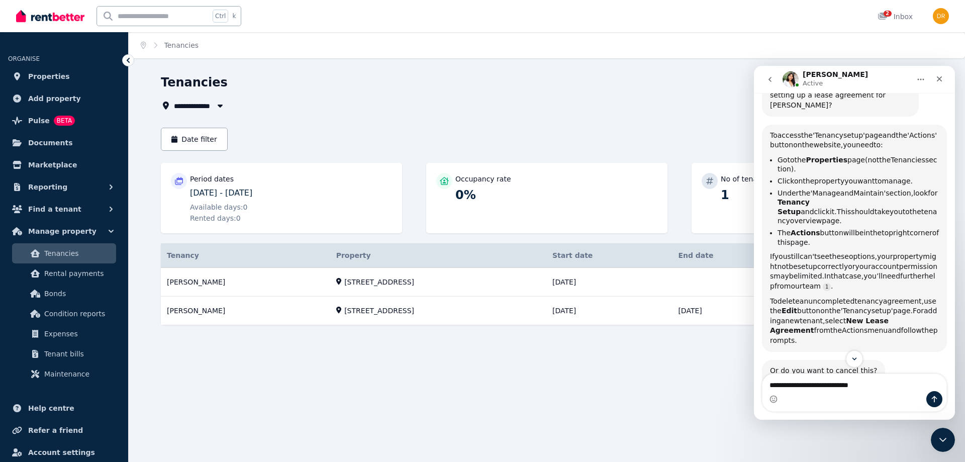
type textarea "**********"
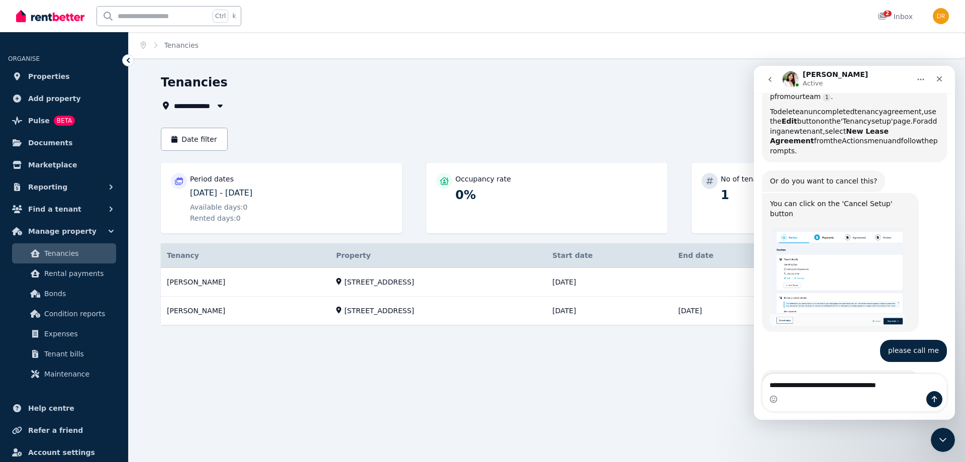
scroll to position [1683, 0]
type textarea "**********"
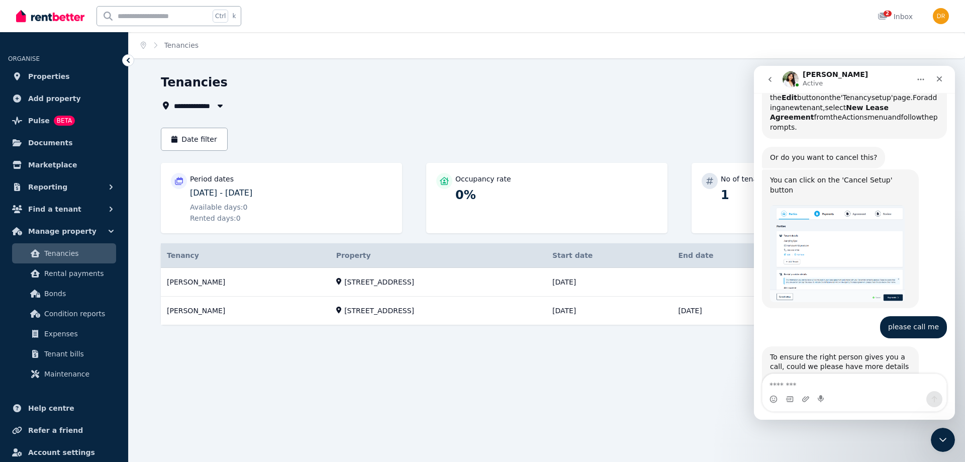
scroll to position [1667, 0]
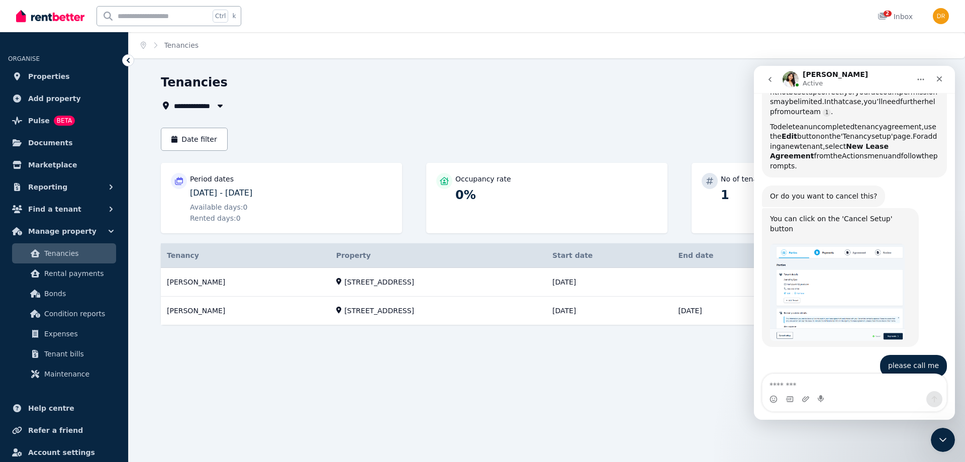
click at [84, 252] on span "Tenancies" at bounding box center [78, 253] width 68 height 12
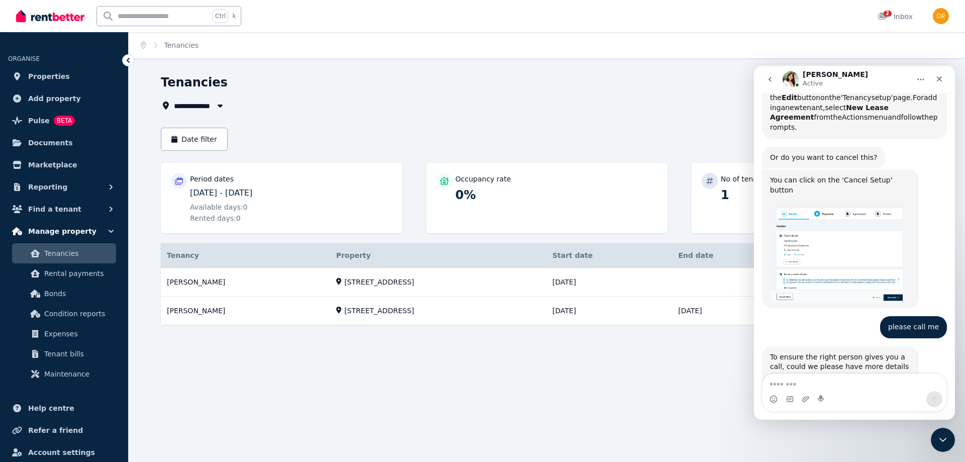
click at [113, 230] on icon "button" at bounding box center [111, 231] width 5 height 3
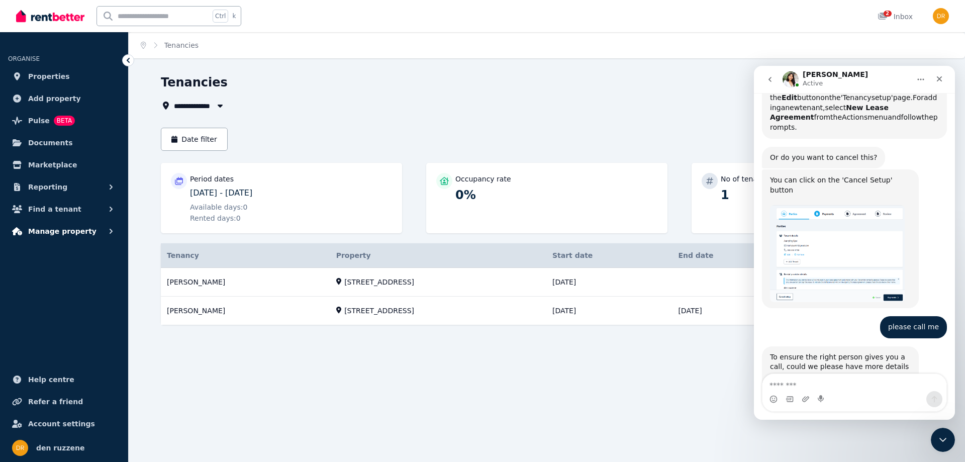
click at [70, 232] on span "Manage property" at bounding box center [62, 231] width 68 height 12
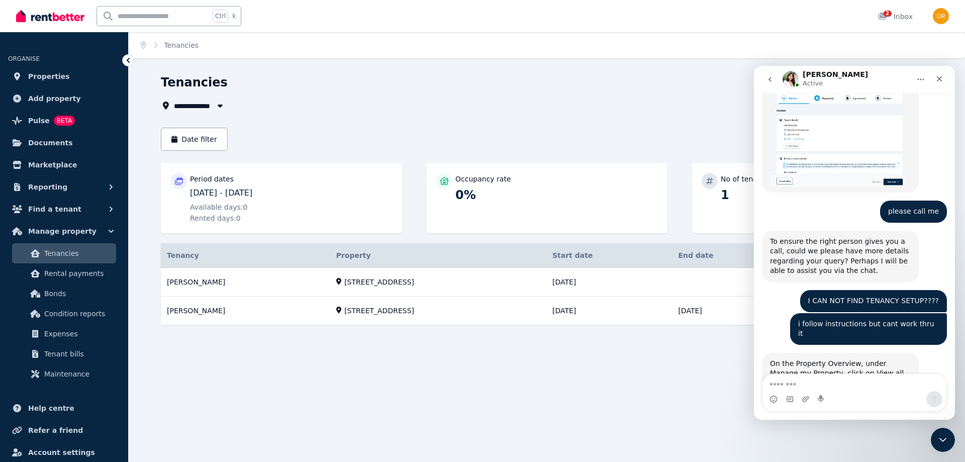
scroll to position [1822, 0]
click at [54, 77] on span "Properties" at bounding box center [49, 76] width 42 height 12
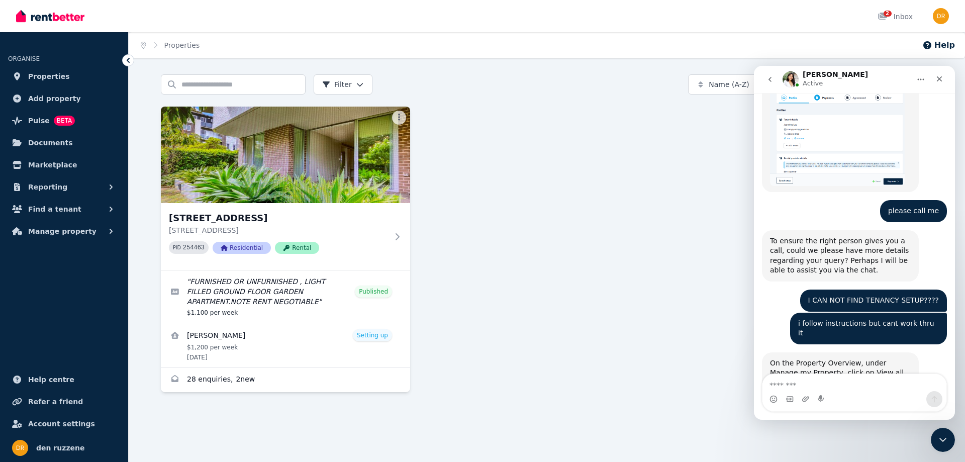
scroll to position [1861, 0]
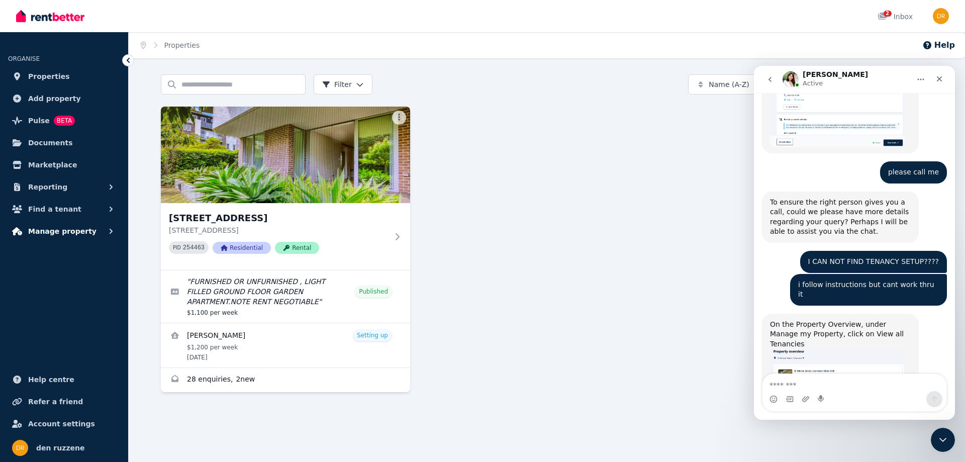
click at [68, 230] on span "Manage property" at bounding box center [62, 231] width 68 height 12
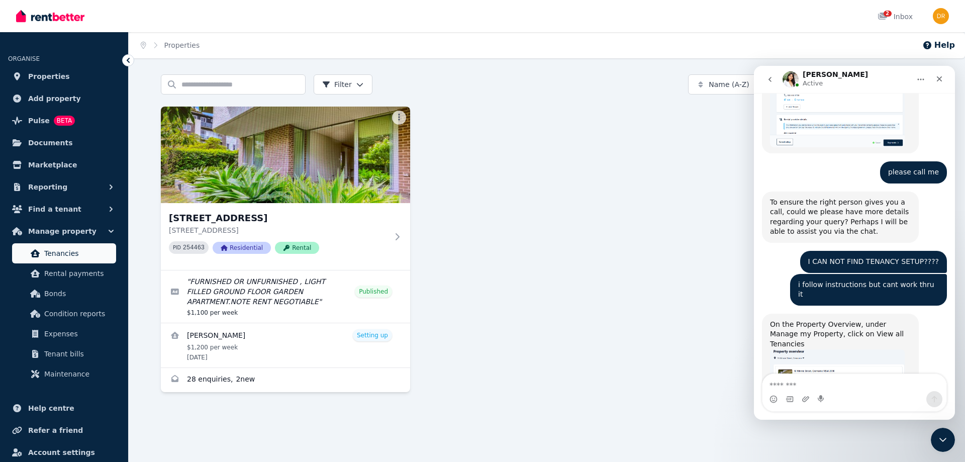
click at [66, 251] on span "Tenancies" at bounding box center [78, 253] width 68 height 12
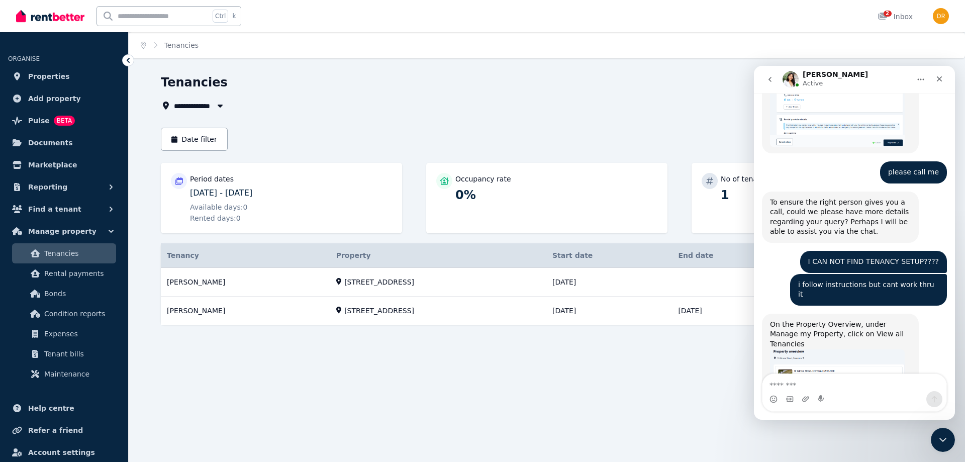
click at [923, 79] on icon "Home" at bounding box center [921, 80] width 7 height 2
click at [893, 105] on div "Expand window" at bounding box center [894, 105] width 71 height 11
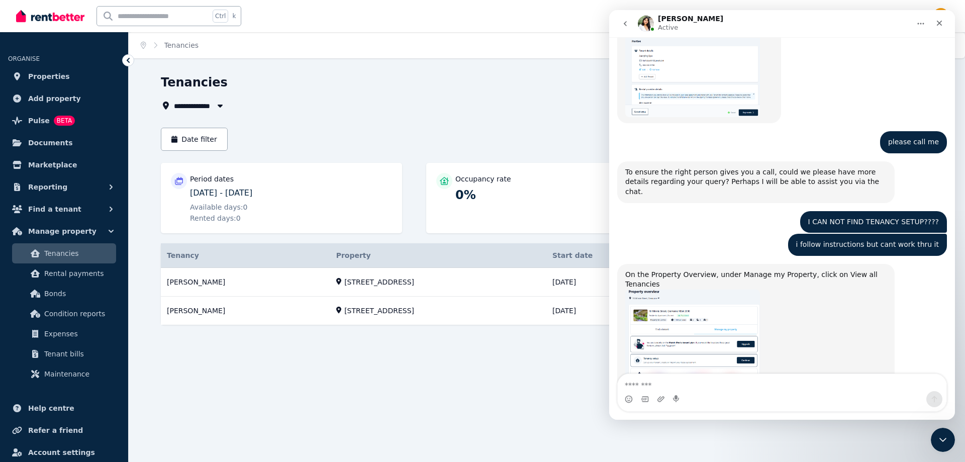
scroll to position [1453, 0]
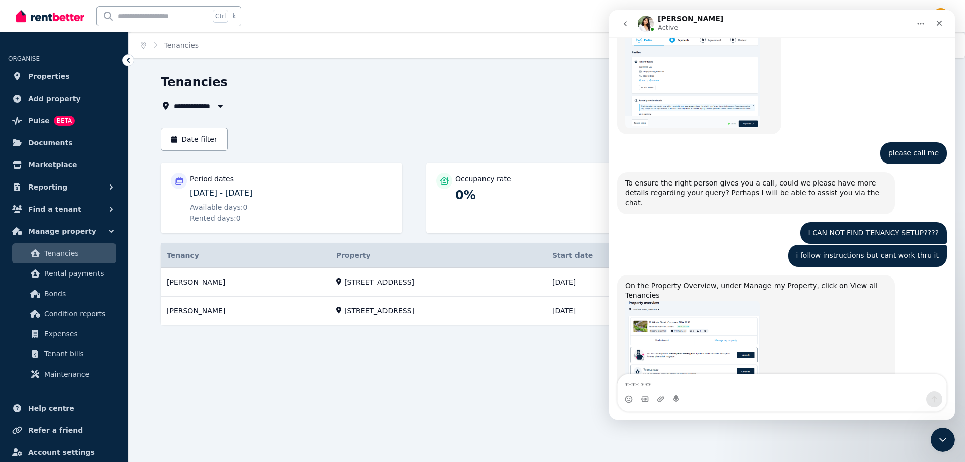
click at [725, 301] on img "Rochelle says…" at bounding box center [692, 358] width 135 height 115
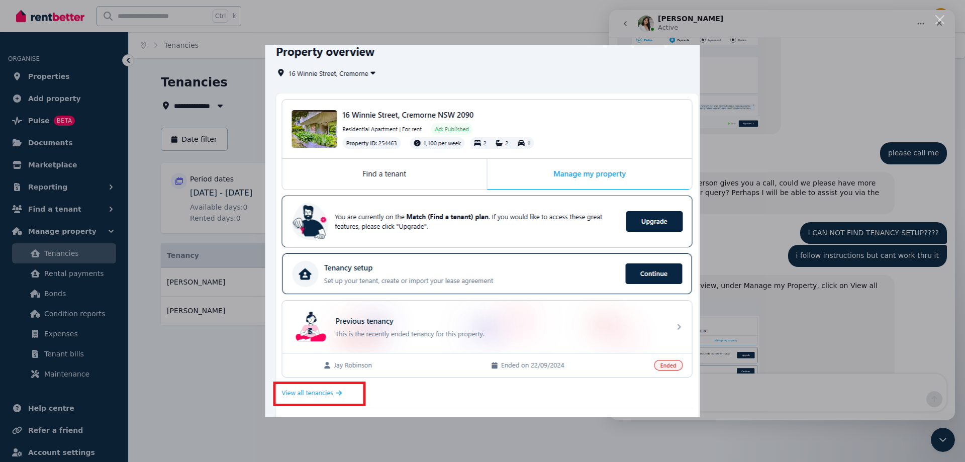
click at [829, 27] on div "Intercom messenger" at bounding box center [482, 231] width 965 height 462
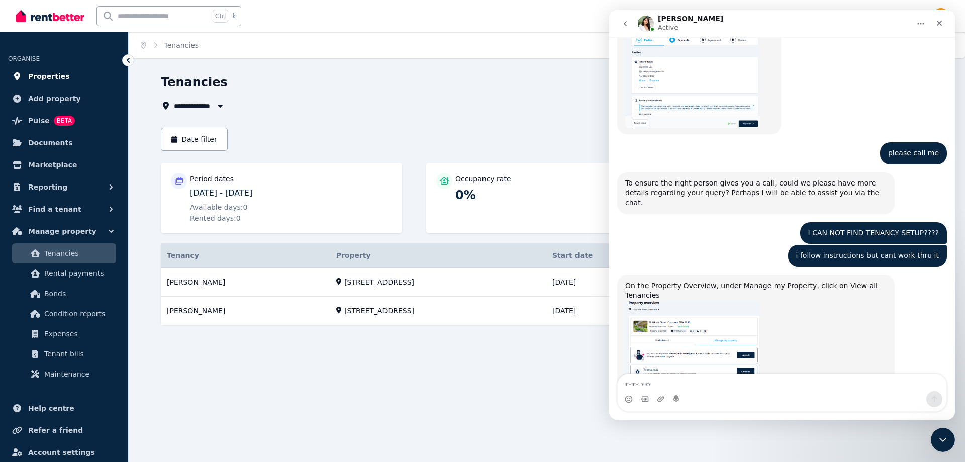
click at [45, 76] on span "Properties" at bounding box center [49, 76] width 42 height 12
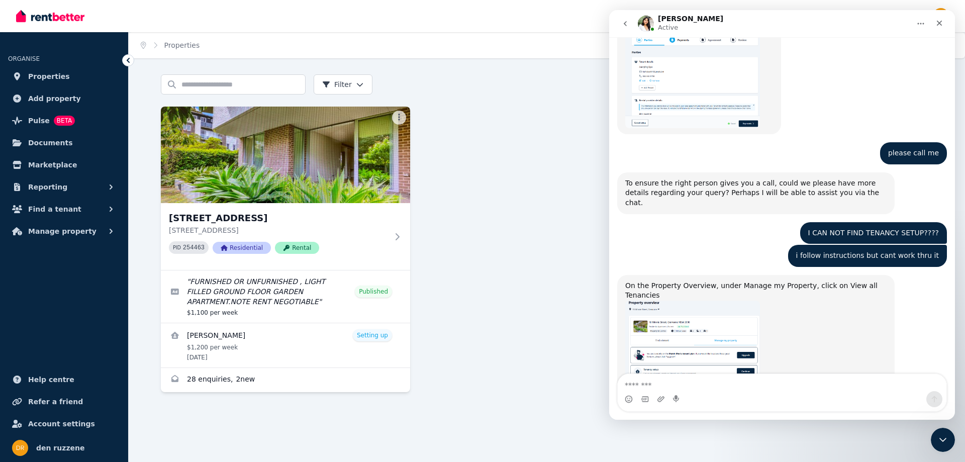
click at [708, 301] on img "Rochelle says…" at bounding box center [692, 358] width 135 height 115
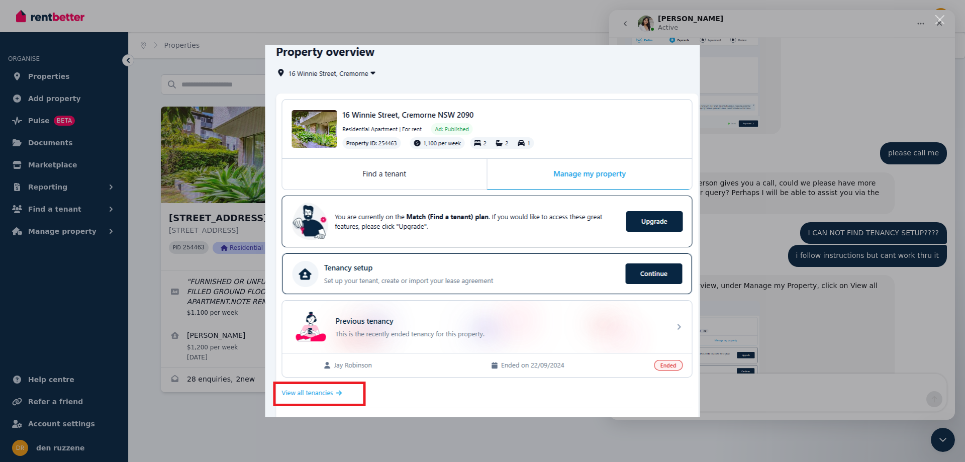
scroll to position [1415, 0]
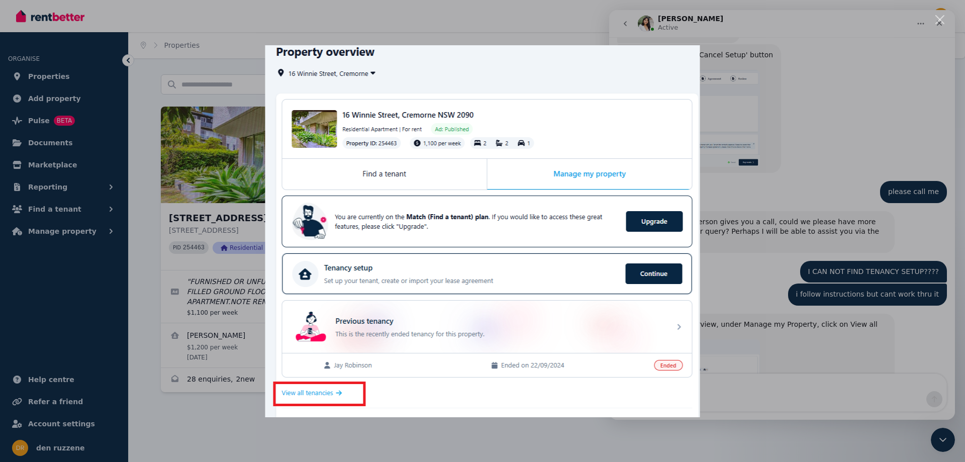
click at [854, 39] on div "Intercom messenger" at bounding box center [482, 231] width 965 height 462
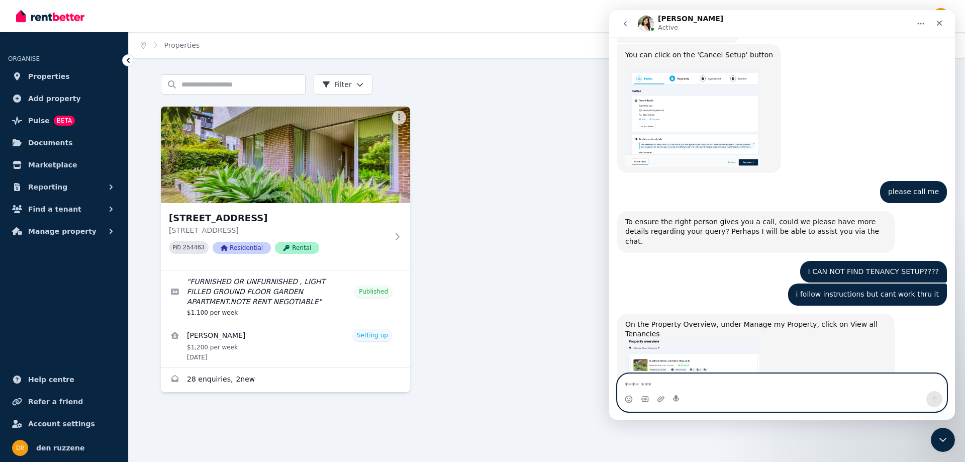
click at [666, 383] on textarea "Message…" at bounding box center [782, 382] width 329 height 17
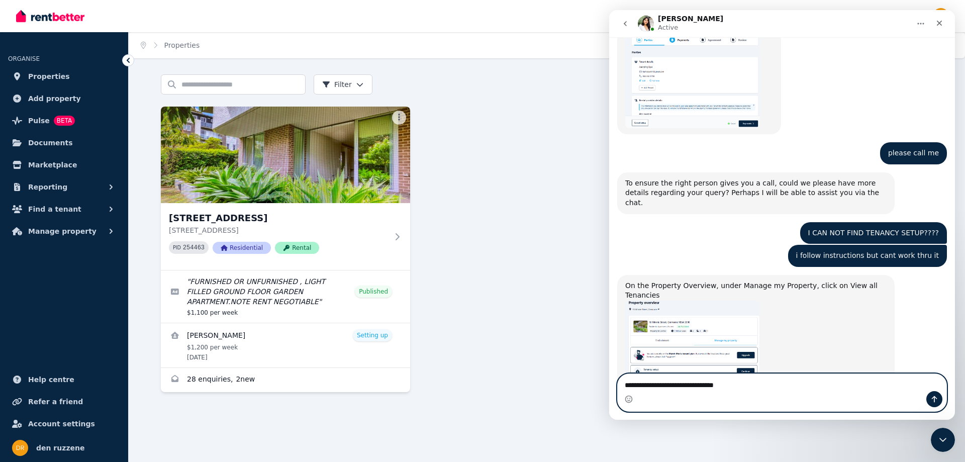
scroll to position [1497, 0]
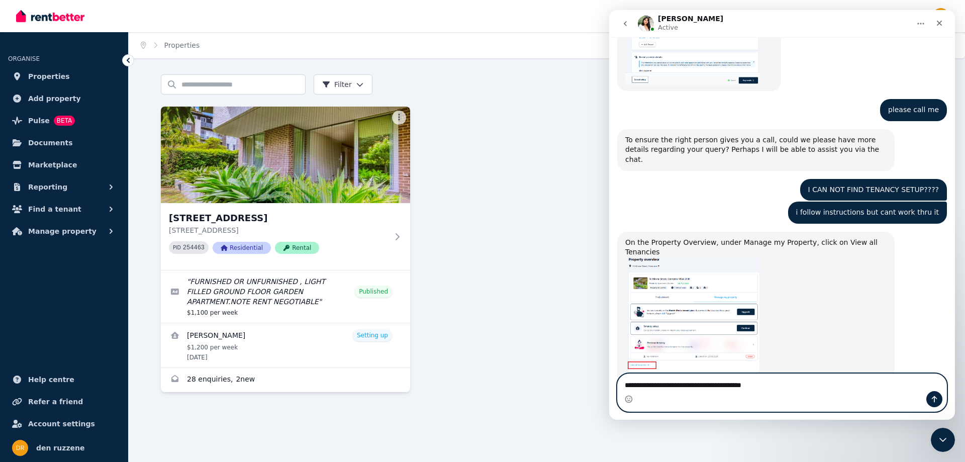
type textarea "**********"
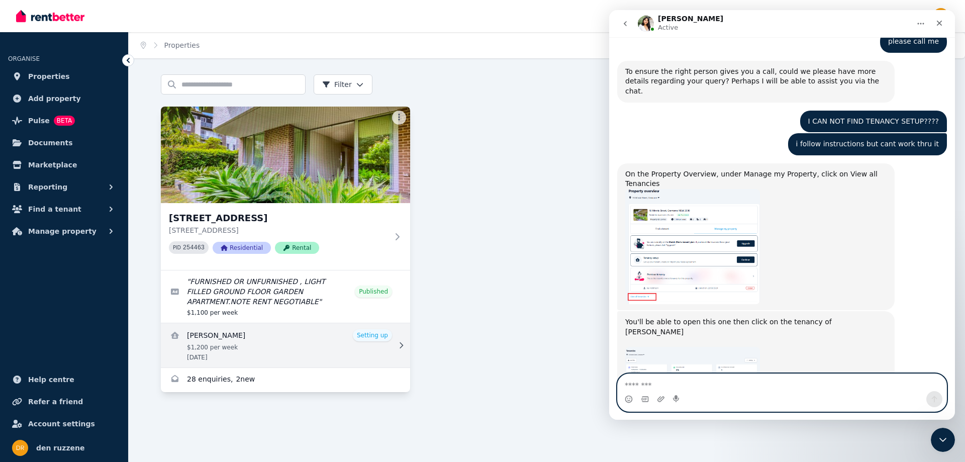
scroll to position [1566, 0]
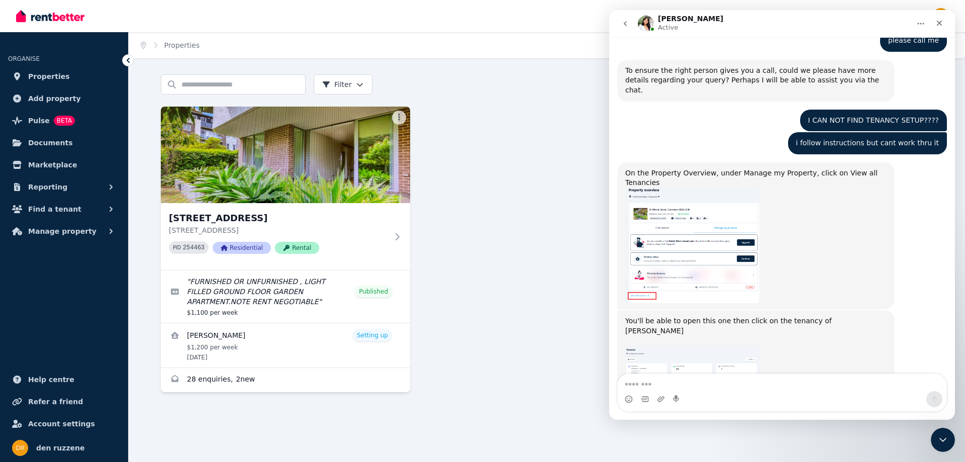
click at [725, 346] on img "Rochelle says…" at bounding box center [692, 370] width 135 height 49
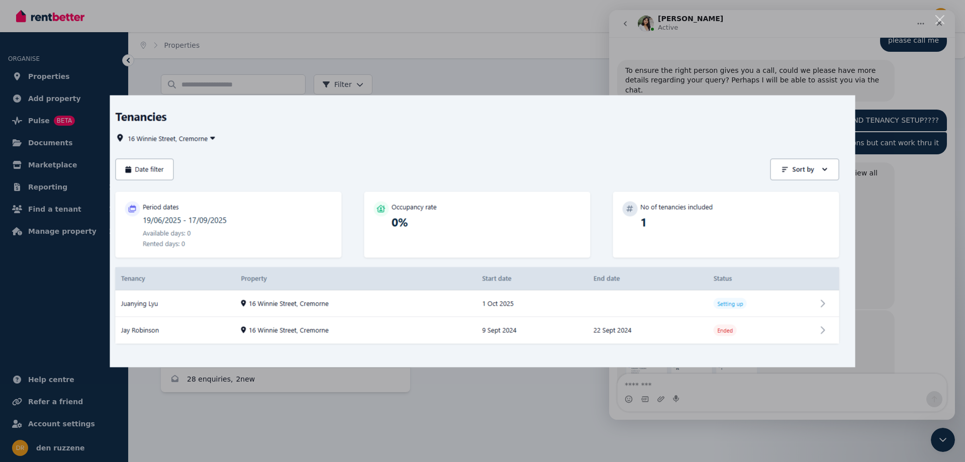
click at [881, 143] on div "Intercom messenger" at bounding box center [482, 231] width 965 height 462
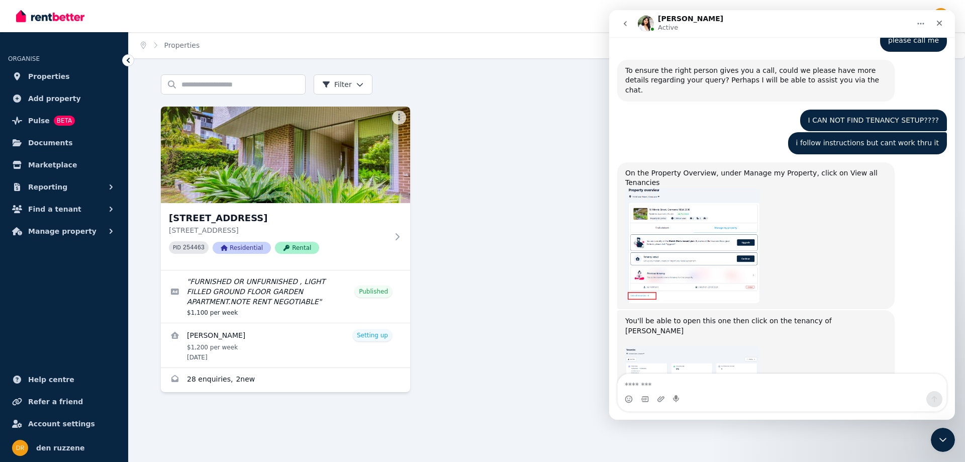
click at [682, 445] on link "https://rentbetter.com.au/portal/tenancies/lists?property=822f79d7-3cd5-4725-af…" at bounding box center [664, 449] width 78 height 8
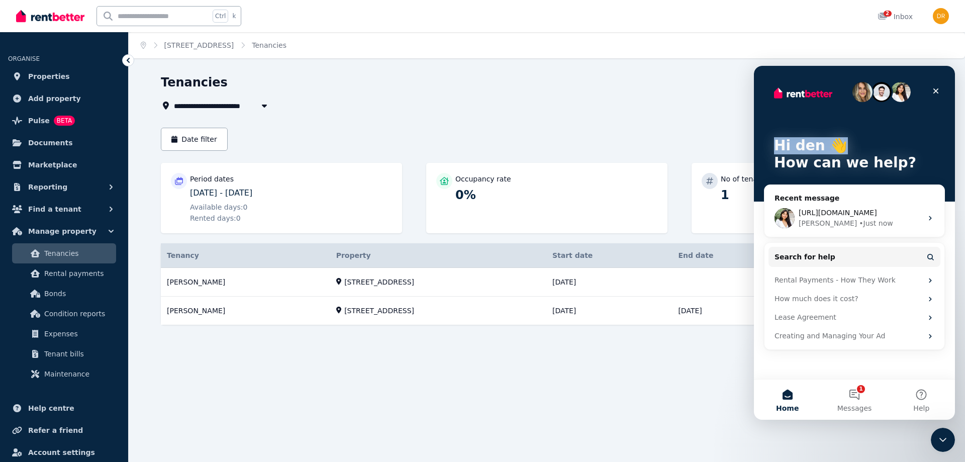
drag, startPoint x: 850, startPoint y: 124, endPoint x: 686, endPoint y: 117, distance: 164.5
click at [754, 117] on html "Hi den 👋 How can we help? Recent message https://rentbetter.com.au/portal/tenan…" at bounding box center [854, 243] width 201 height 354
drag, startPoint x: 1196, startPoint y: 350, endPoint x: 856, endPoint y: 394, distance: 343.1
click at [856, 394] on button "1 Messages" at bounding box center [854, 399] width 67 height 40
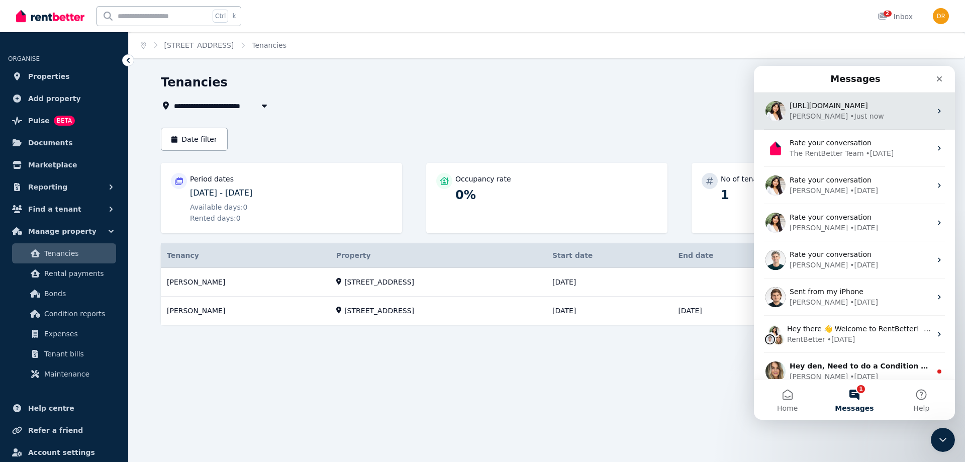
click at [850, 113] on div "• Just now" at bounding box center [867, 116] width 34 height 11
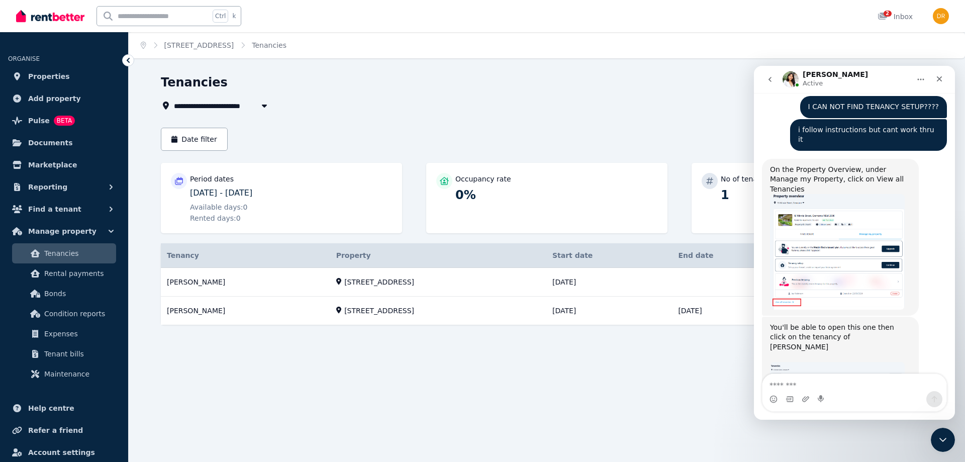
scroll to position [1780, 0]
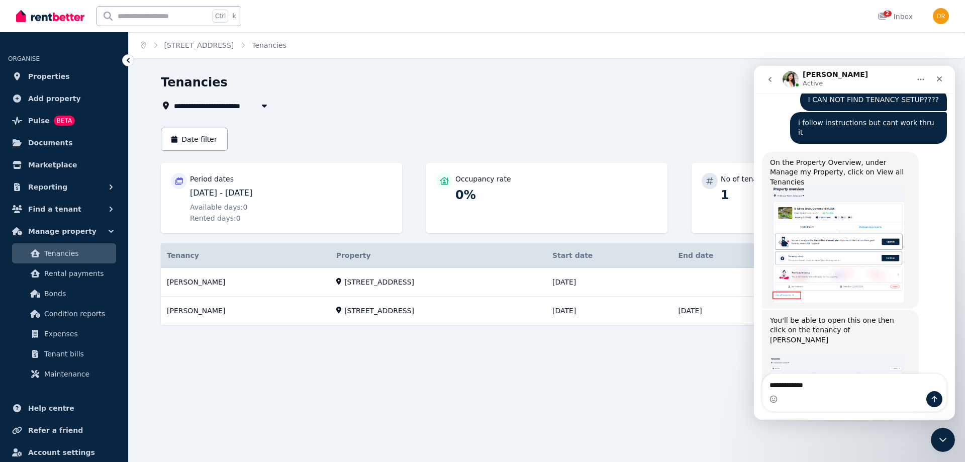
type textarea "**********"
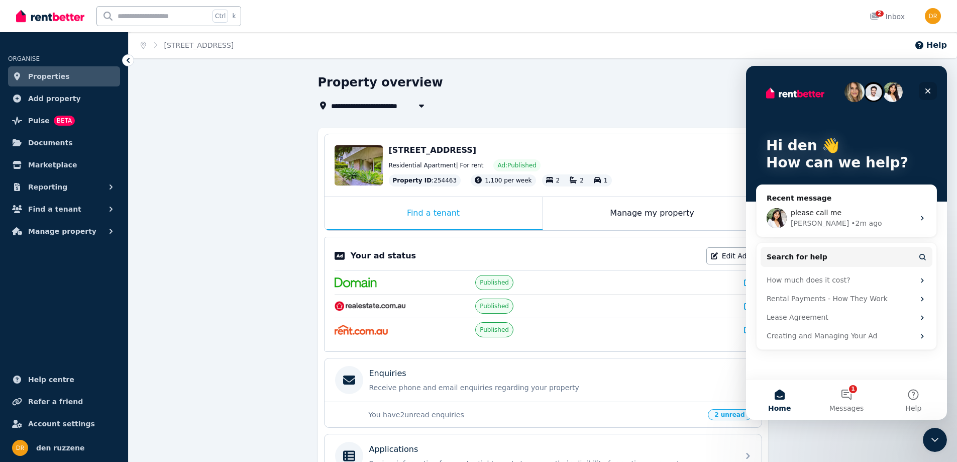
click at [932, 87] on icon "Close" at bounding box center [928, 91] width 8 height 8
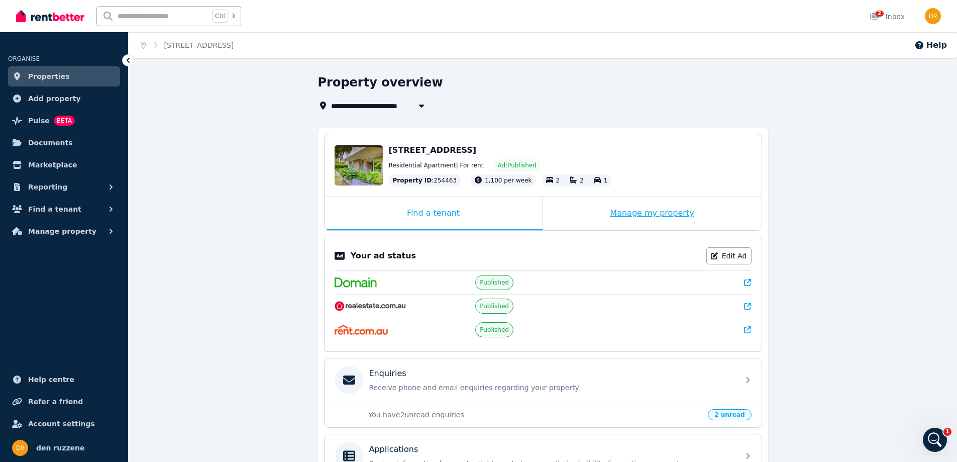
click at [652, 212] on div "Manage my property" at bounding box center [652, 213] width 219 height 33
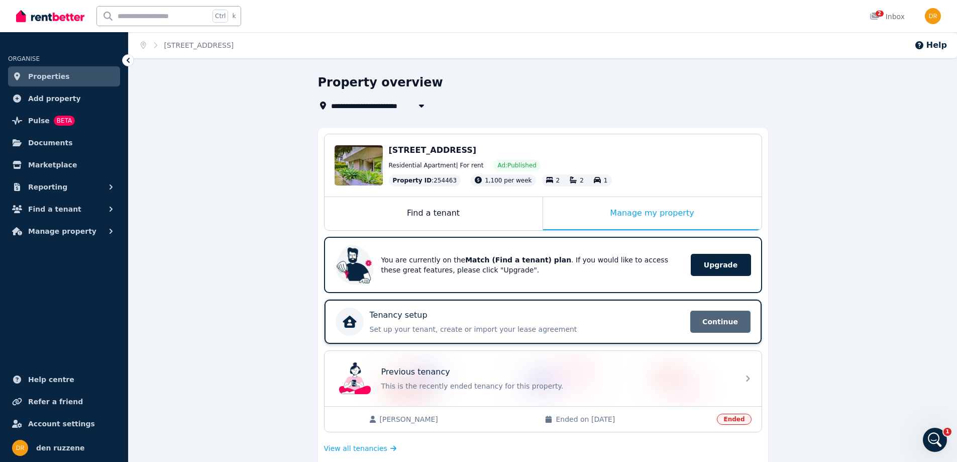
click at [729, 324] on span "Continue" at bounding box center [721, 322] width 60 height 22
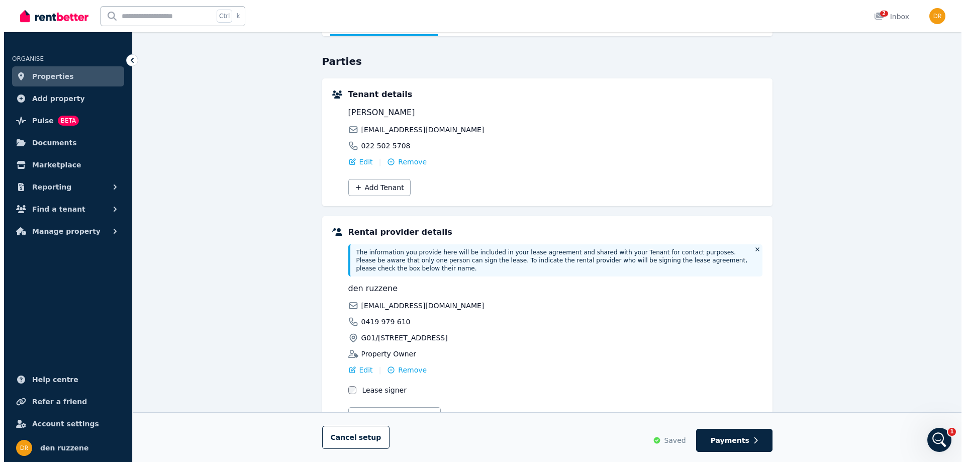
scroll to position [101, 0]
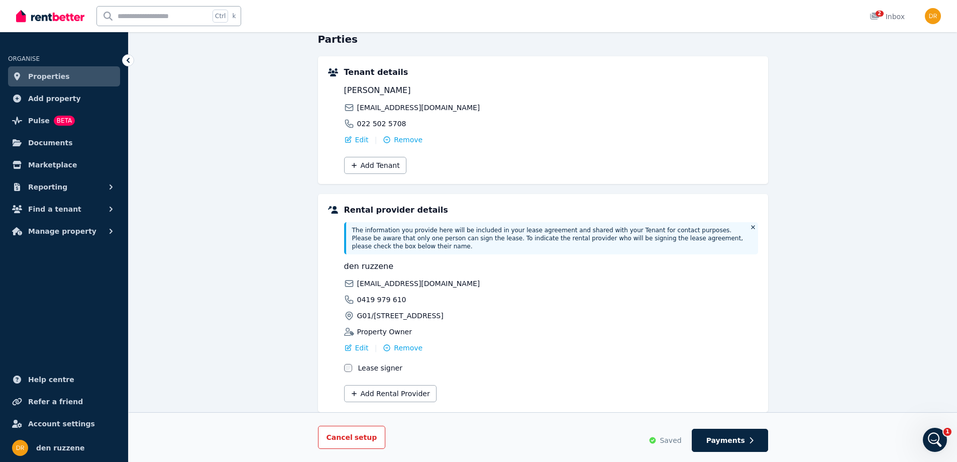
click at [344, 434] on span "Cancel setup" at bounding box center [352, 437] width 51 height 8
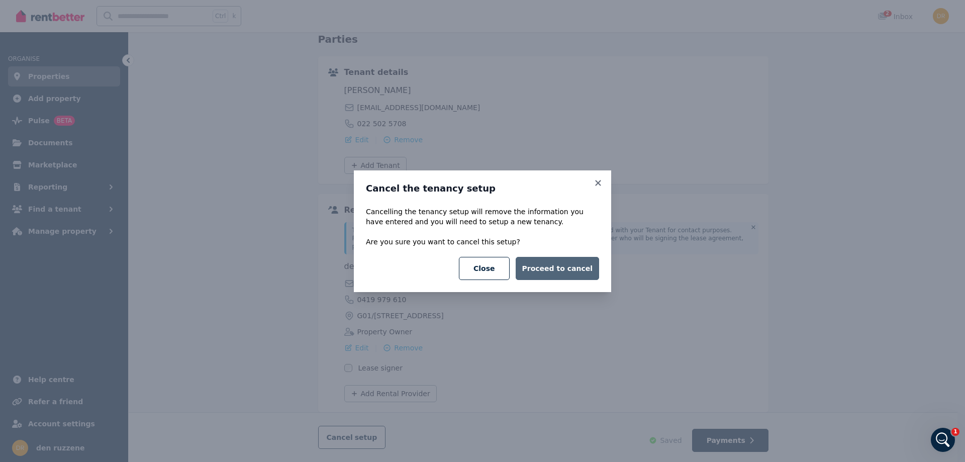
click at [569, 271] on button "Proceed to cancel" at bounding box center [557, 268] width 83 height 23
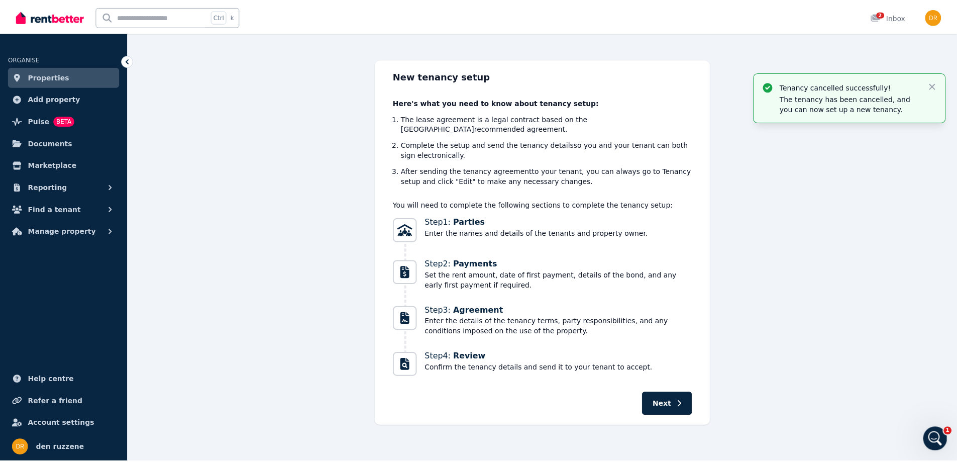
scroll to position [0, 0]
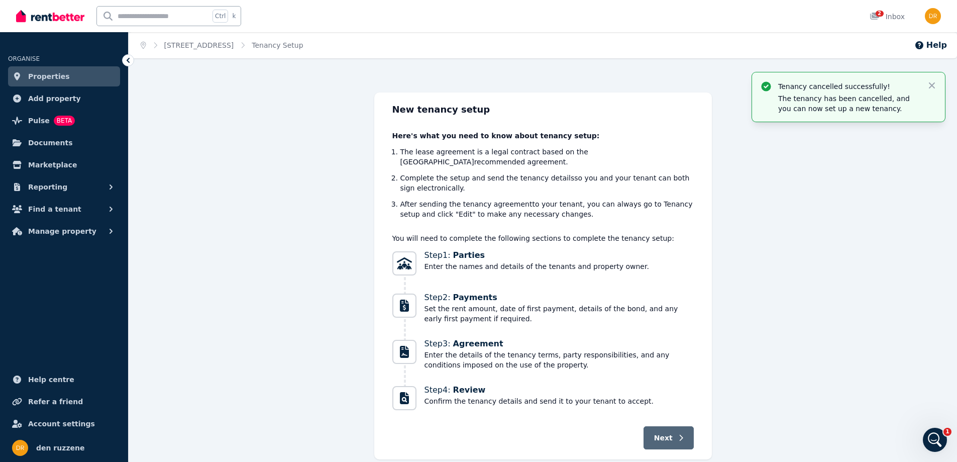
click at [676, 427] on button "Next" at bounding box center [669, 437] width 50 height 23
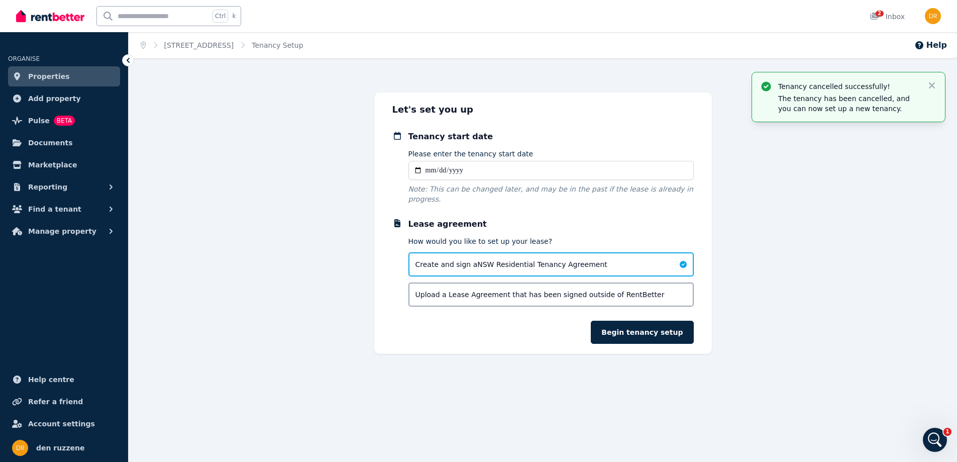
click at [76, 80] on link "Properties" at bounding box center [64, 76] width 112 height 20
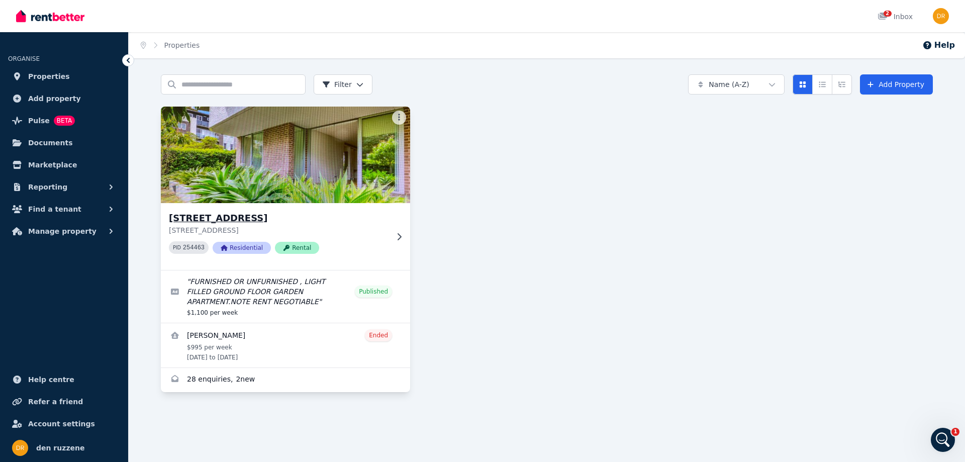
click at [344, 149] on img at bounding box center [286, 155] width 262 height 102
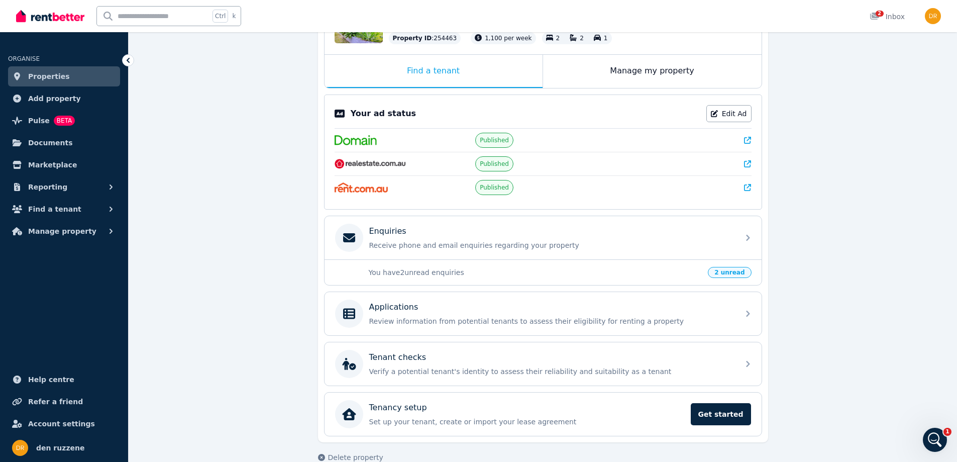
scroll to position [161, 0]
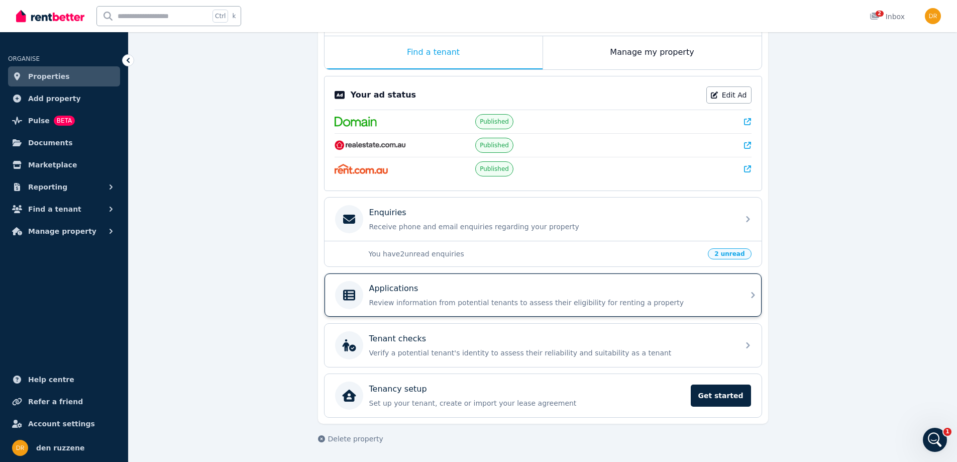
click at [744, 297] on div "Applications Review information from potential tenants to assess their eligibil…" at bounding box center [543, 294] width 437 height 43
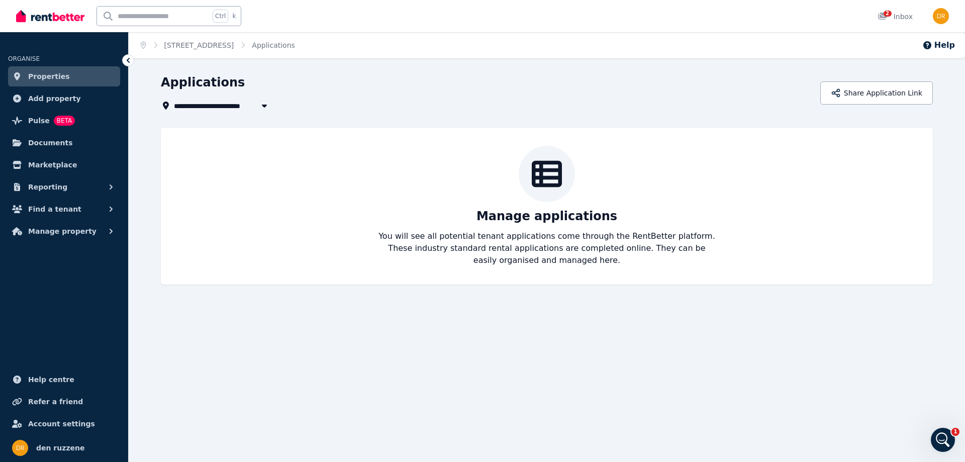
click at [130, 59] on icon at bounding box center [128, 60] width 10 height 10
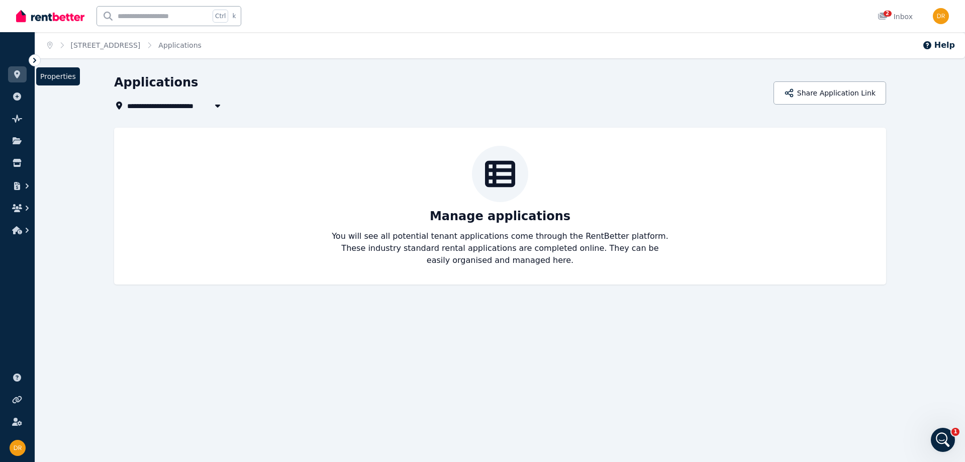
click at [20, 79] on link at bounding box center [17, 74] width 19 height 16
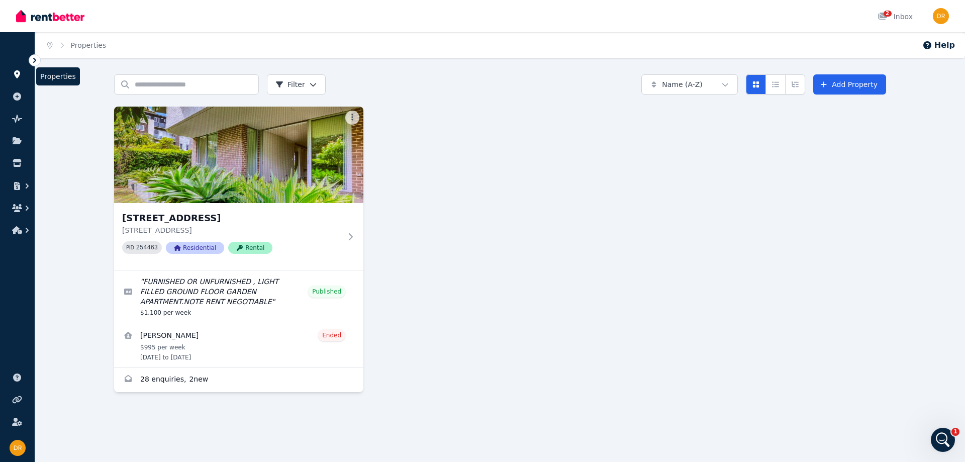
click at [24, 76] on link at bounding box center [17, 74] width 19 height 16
click at [62, 45] on icon "Breadcrumb" at bounding box center [62, 45] width 10 height 7
click at [37, 59] on icon at bounding box center [35, 60] width 10 height 10
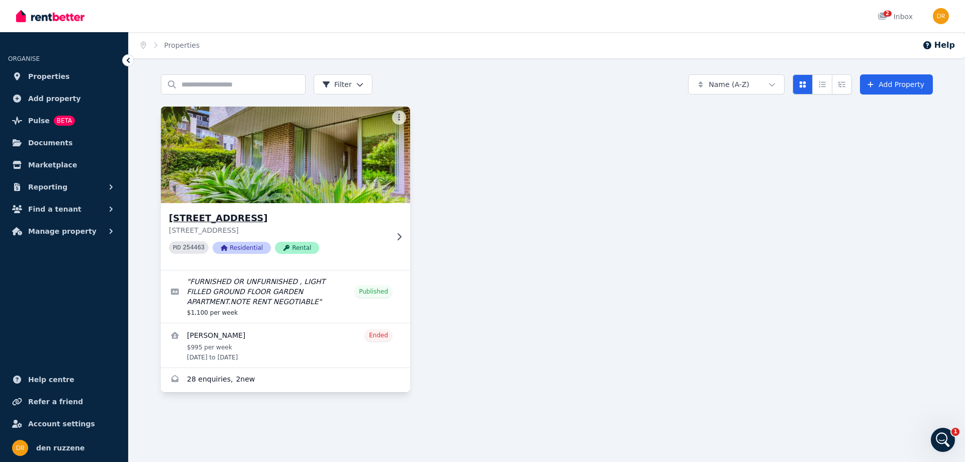
click at [317, 169] on img at bounding box center [286, 155] width 262 height 102
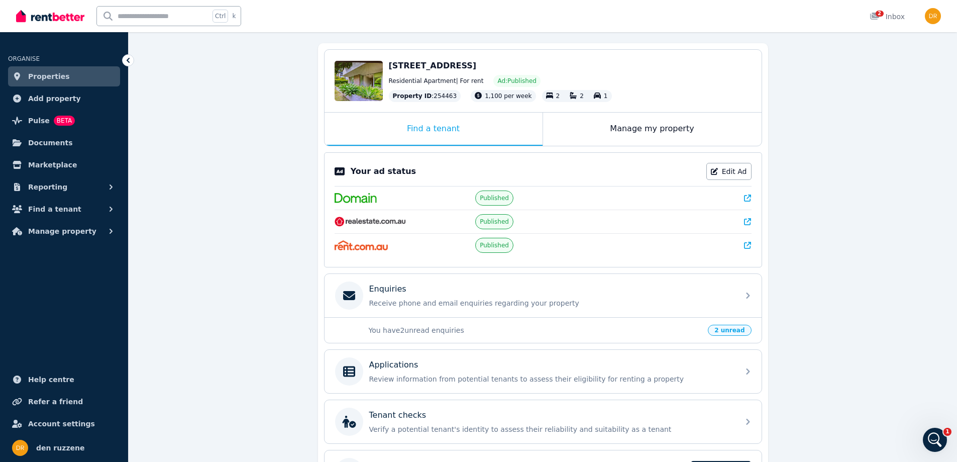
scroll to position [60, 0]
